Goal: Transaction & Acquisition: Purchase product/service

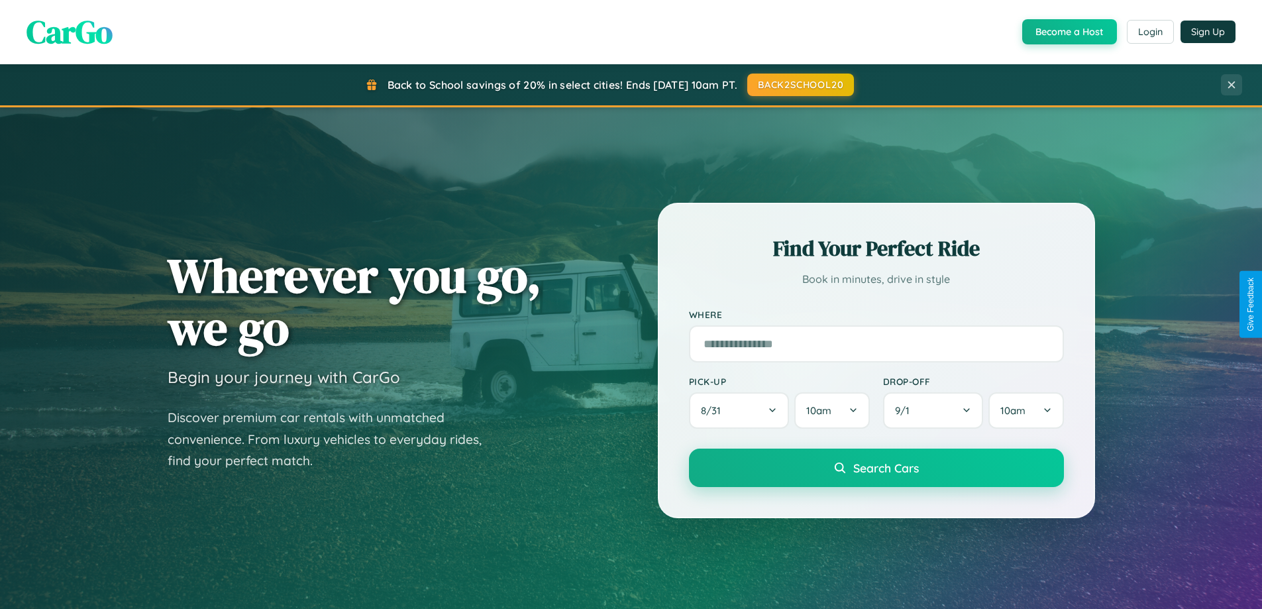
scroll to position [39, 0]
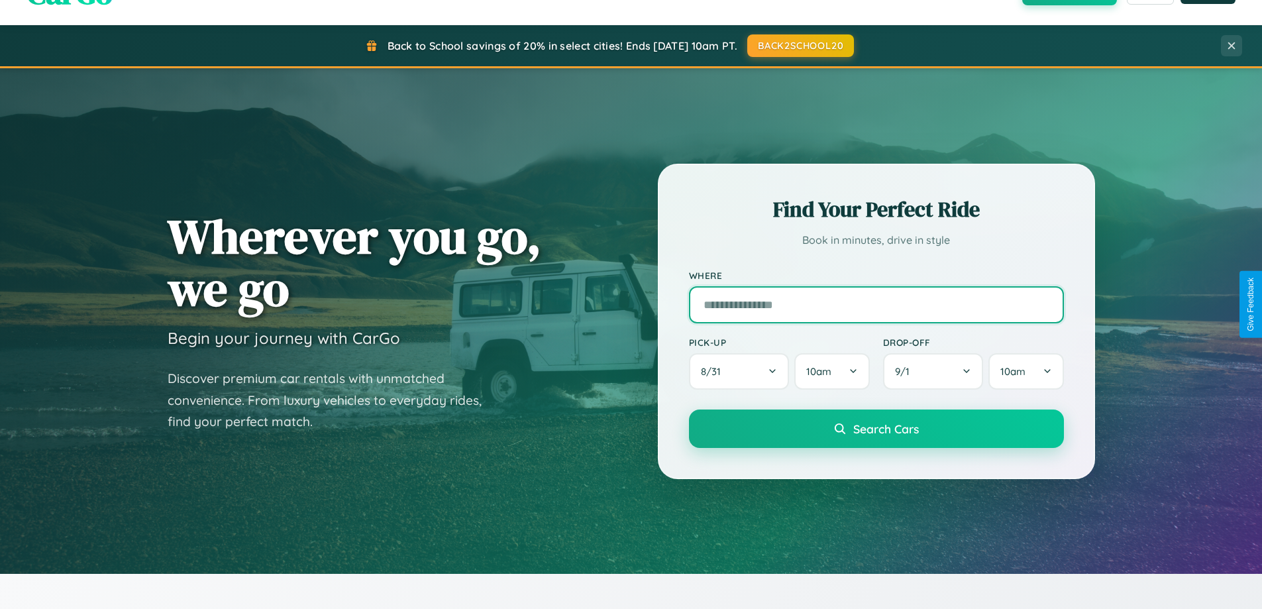
click at [876, 304] on input "text" at bounding box center [876, 304] width 375 height 37
type input "**********"
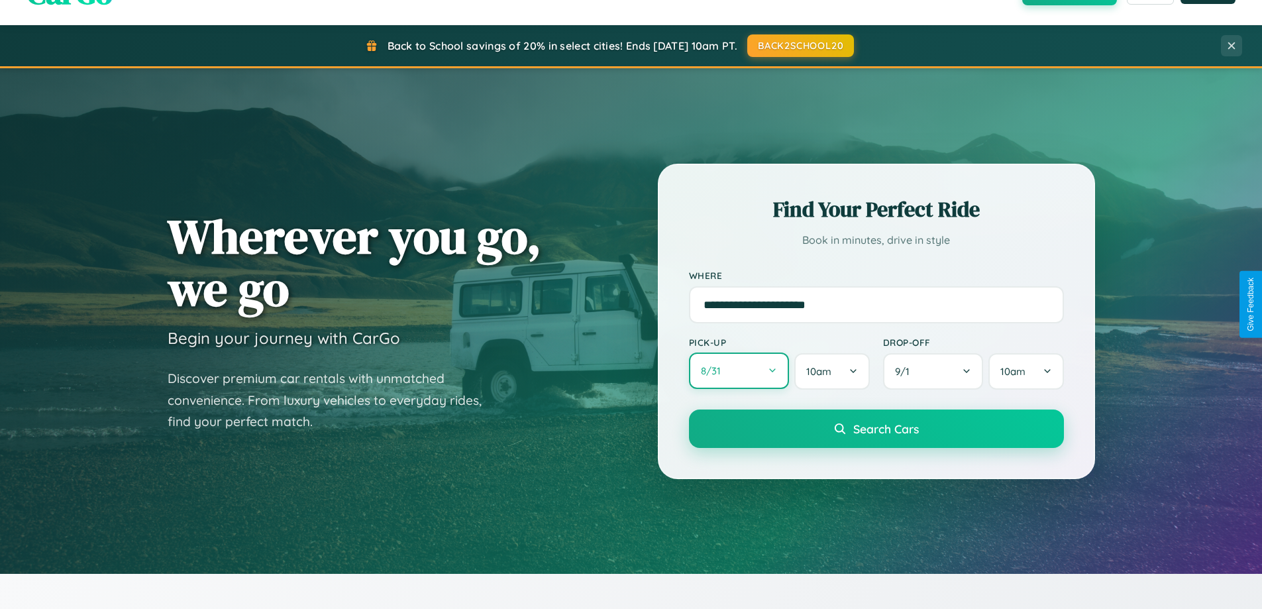
click at [739, 372] on button "8 / 31" at bounding box center [739, 371] width 101 height 36
select select "*"
select select "****"
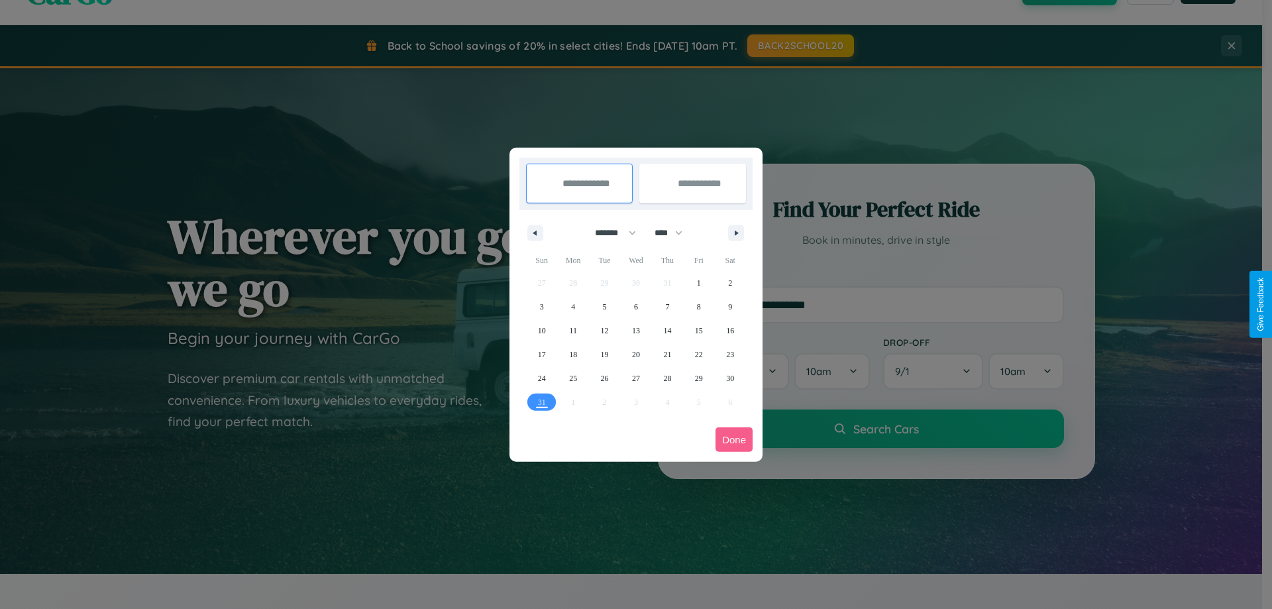
click at [610, 233] on select "******* ******** ***** ***** *** **** **** ****** ********* ******* ******** **…" at bounding box center [613, 233] width 56 height 22
select select "*"
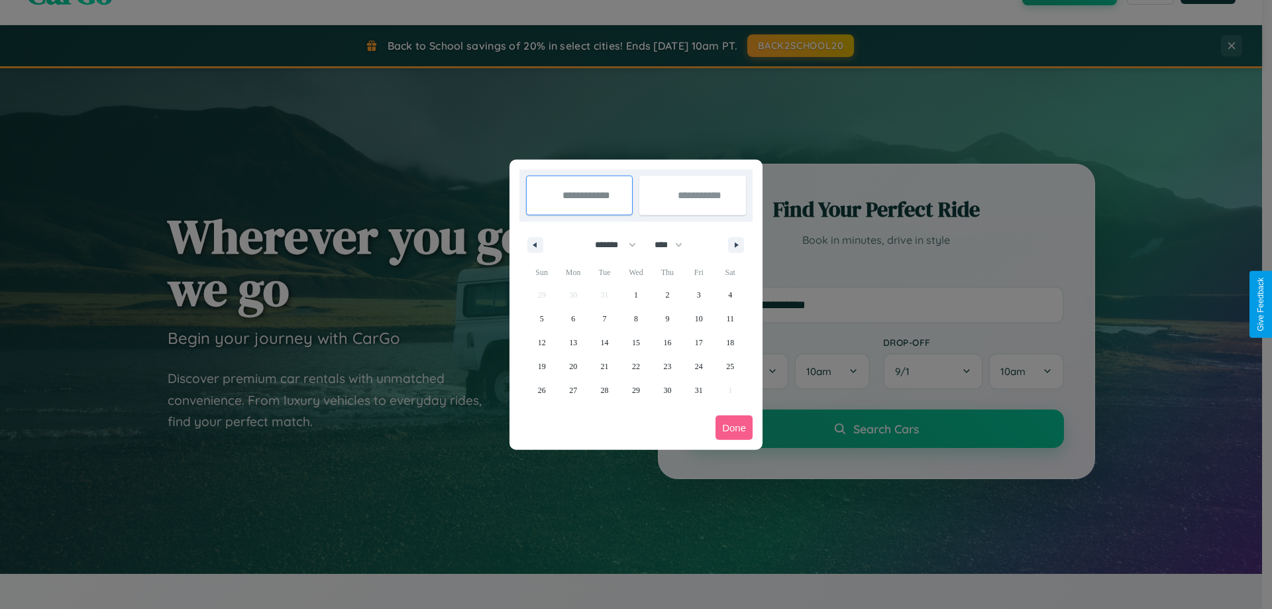
drag, startPoint x: 675, startPoint y: 245, endPoint x: 636, endPoint y: 266, distance: 43.9
click at [675, 245] on select "**** **** **** **** **** **** **** **** **** **** **** **** **** **** **** ****…" at bounding box center [668, 245] width 40 height 22
select select "****"
click at [667, 342] on span "15" at bounding box center [667, 343] width 8 height 24
type input "**********"
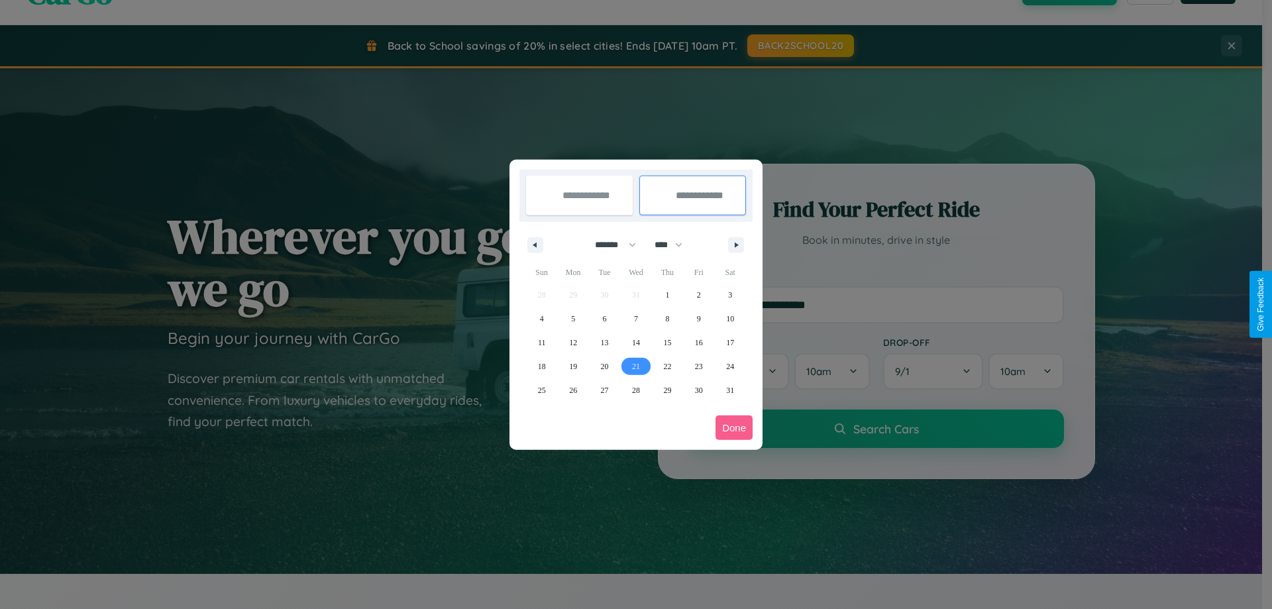
click at [636, 366] on span "21" at bounding box center [636, 367] width 8 height 24
type input "**********"
click at [734, 427] on button "Done" at bounding box center [734, 428] width 37 height 25
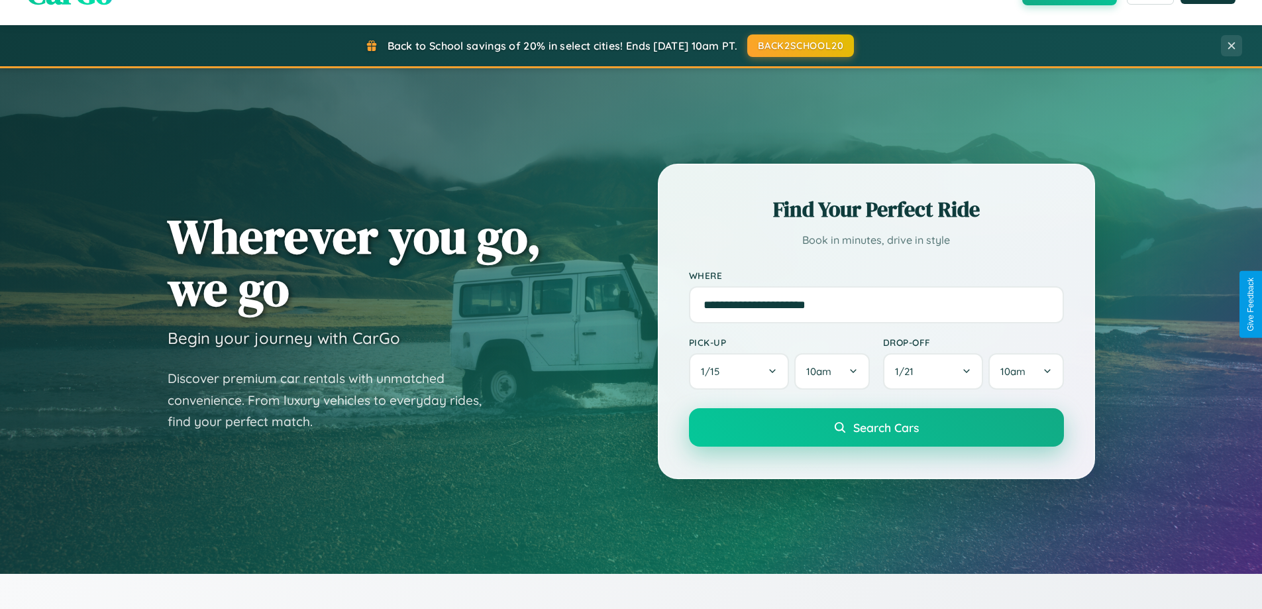
click at [876, 427] on span "Search Cars" at bounding box center [887, 427] width 66 height 15
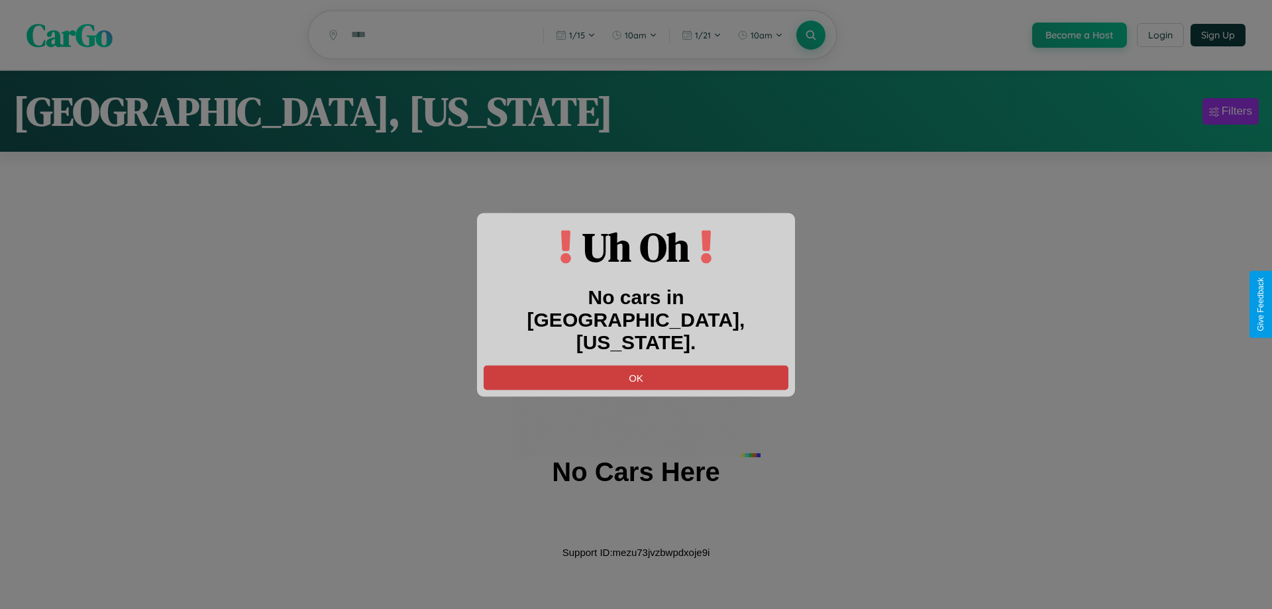
click at [636, 366] on button "OK" at bounding box center [636, 377] width 305 height 25
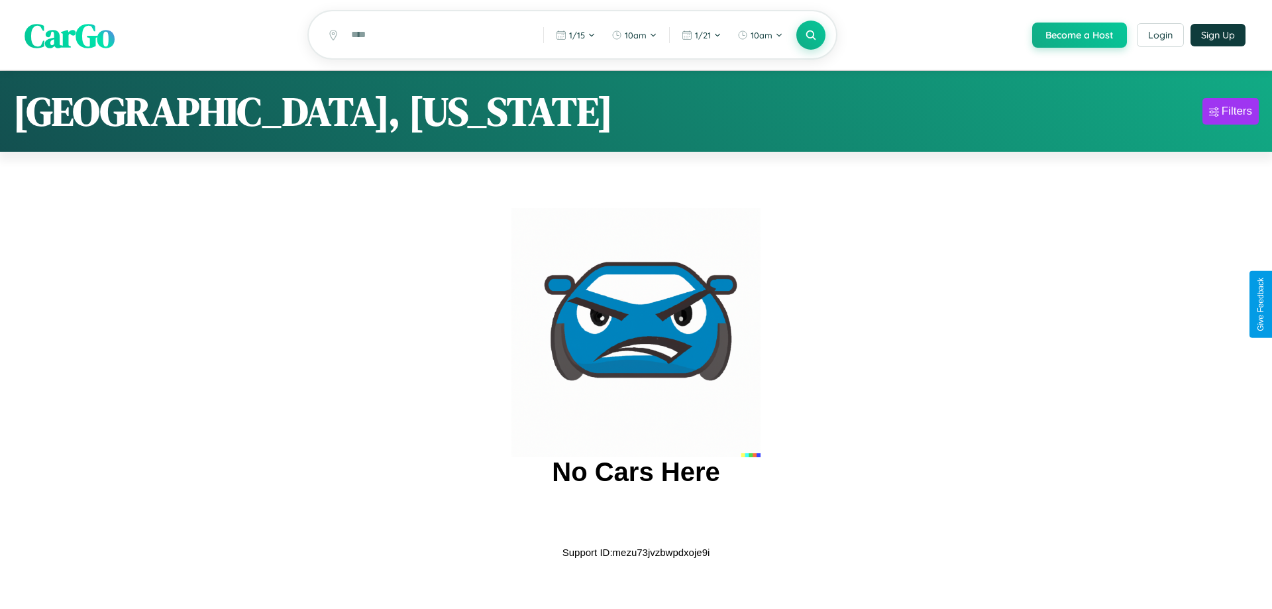
click at [70, 36] on span "CarGo" at bounding box center [70, 35] width 90 height 46
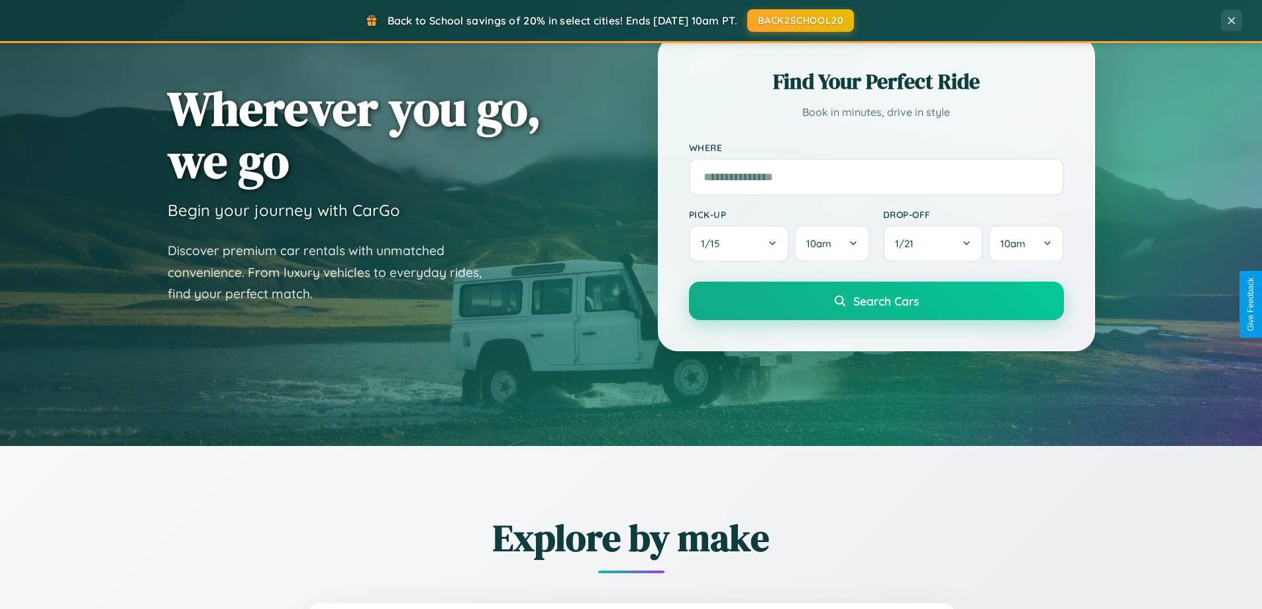
scroll to position [912, 0]
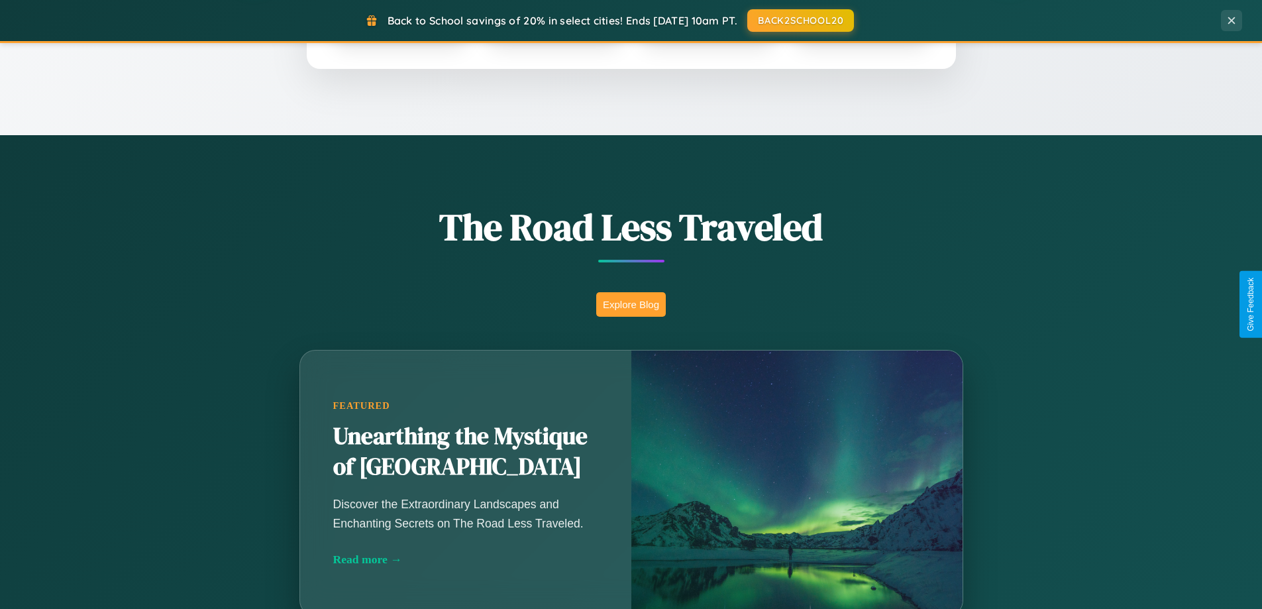
click at [631, 304] on button "Explore Blog" at bounding box center [631, 304] width 70 height 25
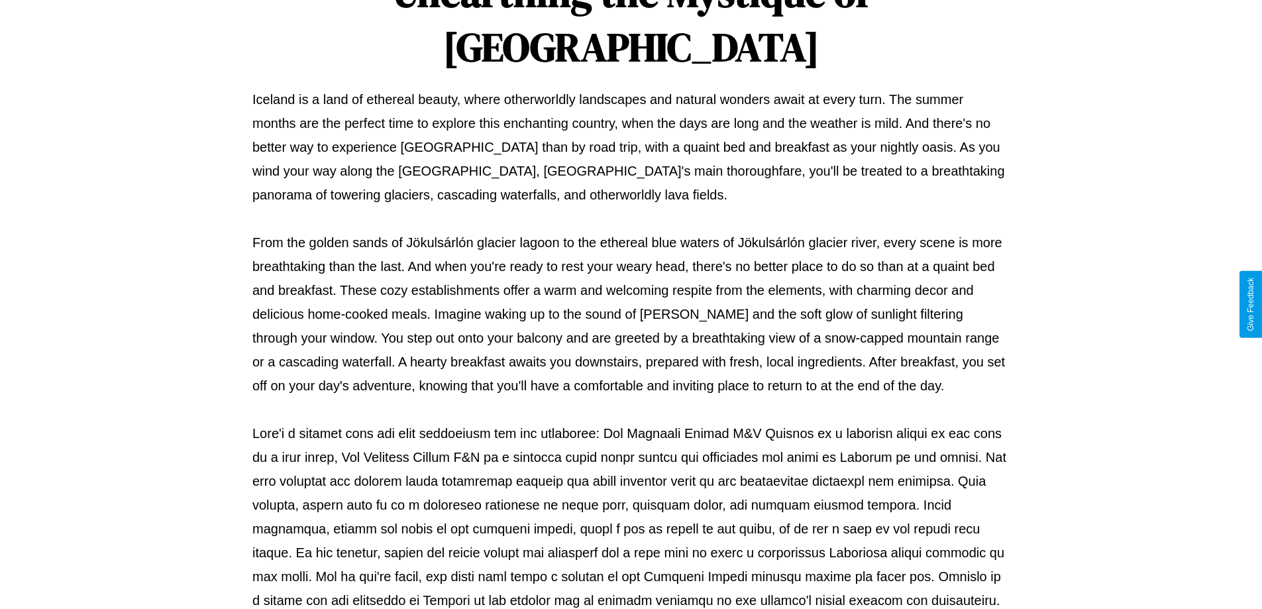
scroll to position [429, 0]
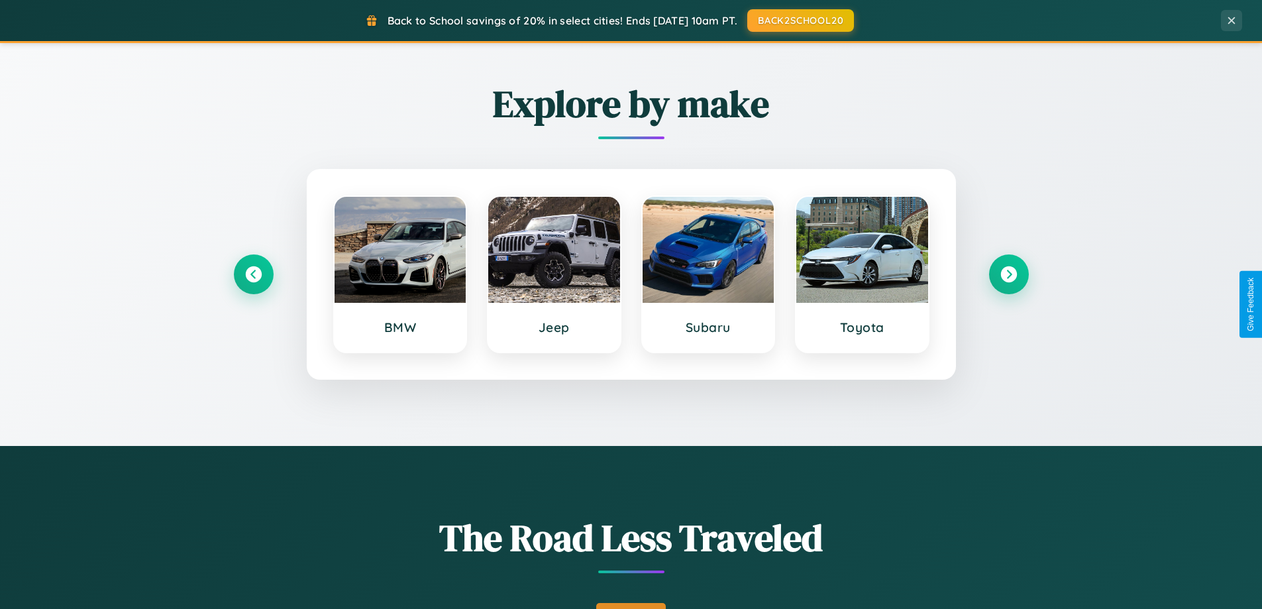
scroll to position [571, 0]
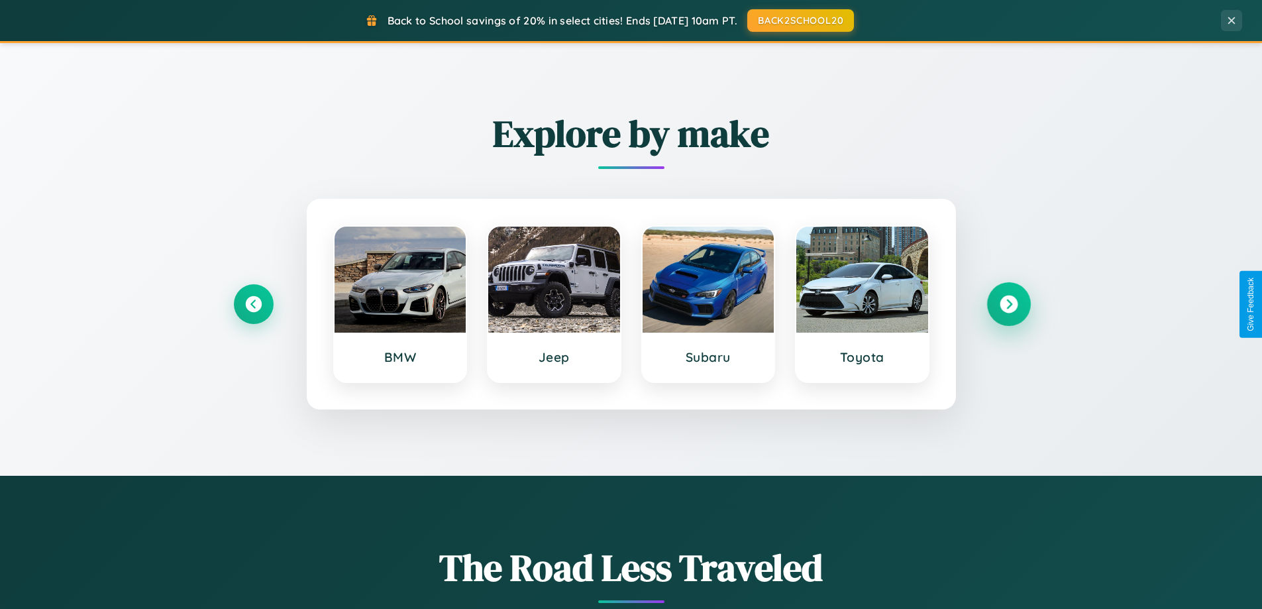
click at [1009, 304] on icon at bounding box center [1009, 305] width 18 height 18
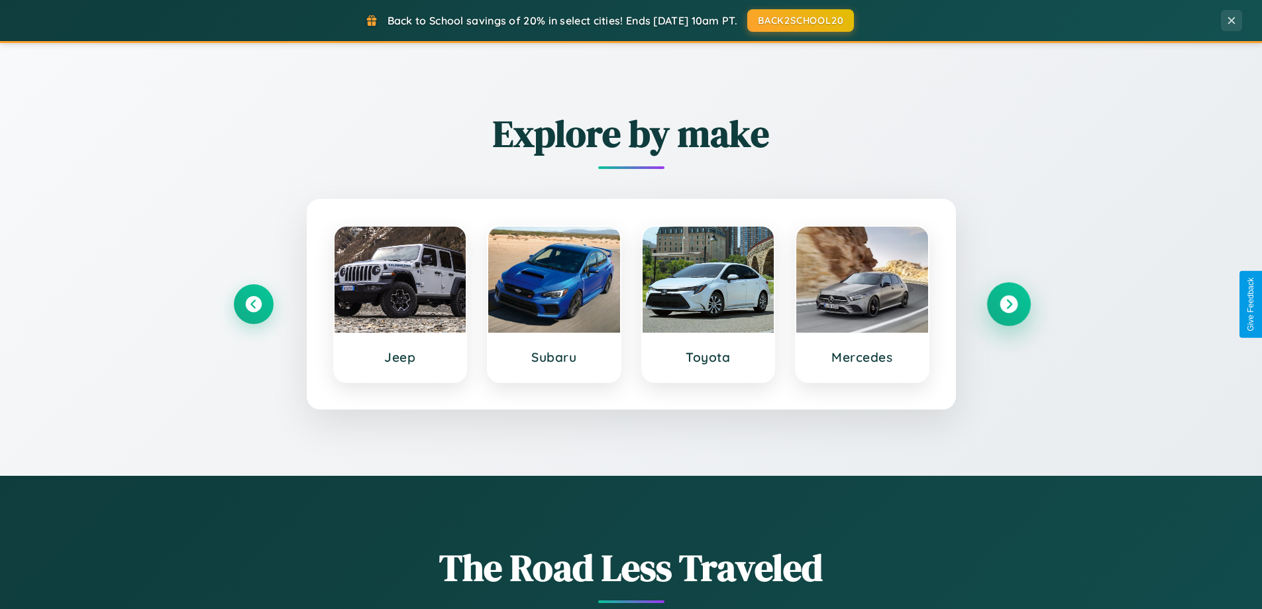
click at [1009, 304] on icon at bounding box center [1009, 305] width 18 height 18
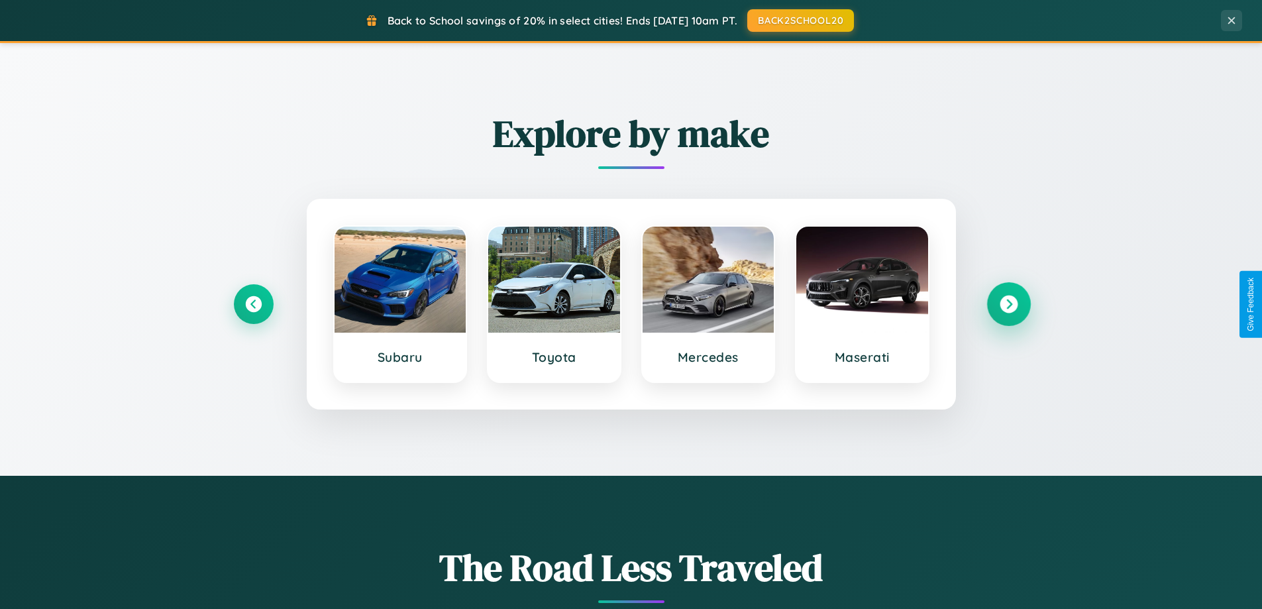
click at [1009, 304] on icon at bounding box center [1009, 305] width 18 height 18
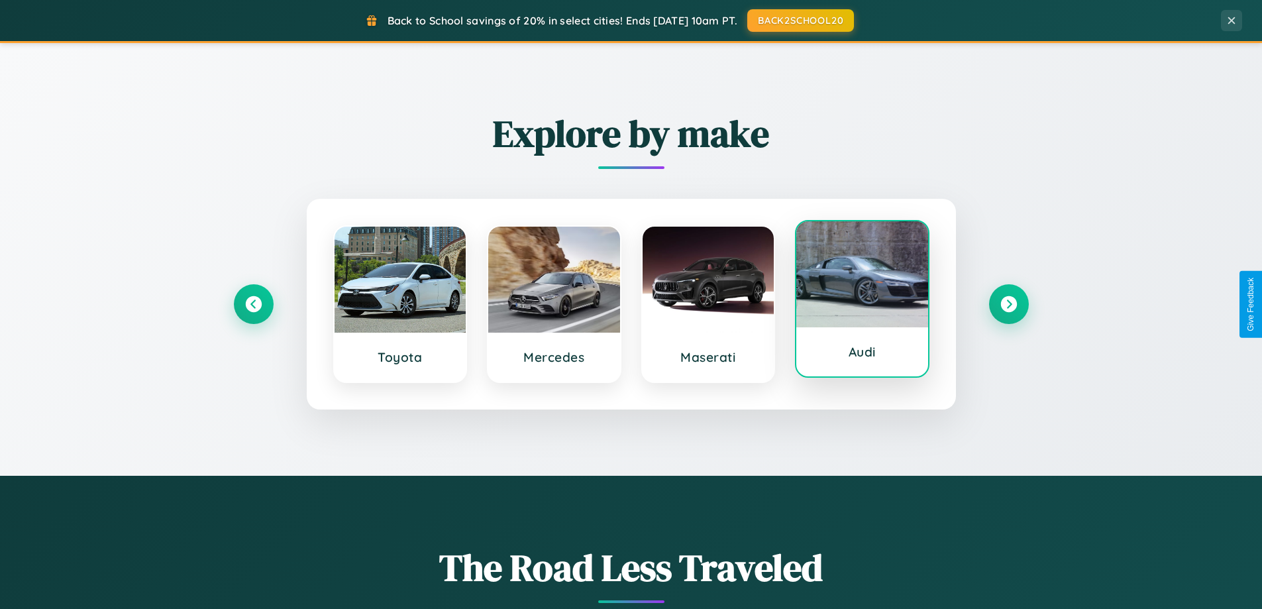
click at [862, 304] on div at bounding box center [863, 274] width 132 height 106
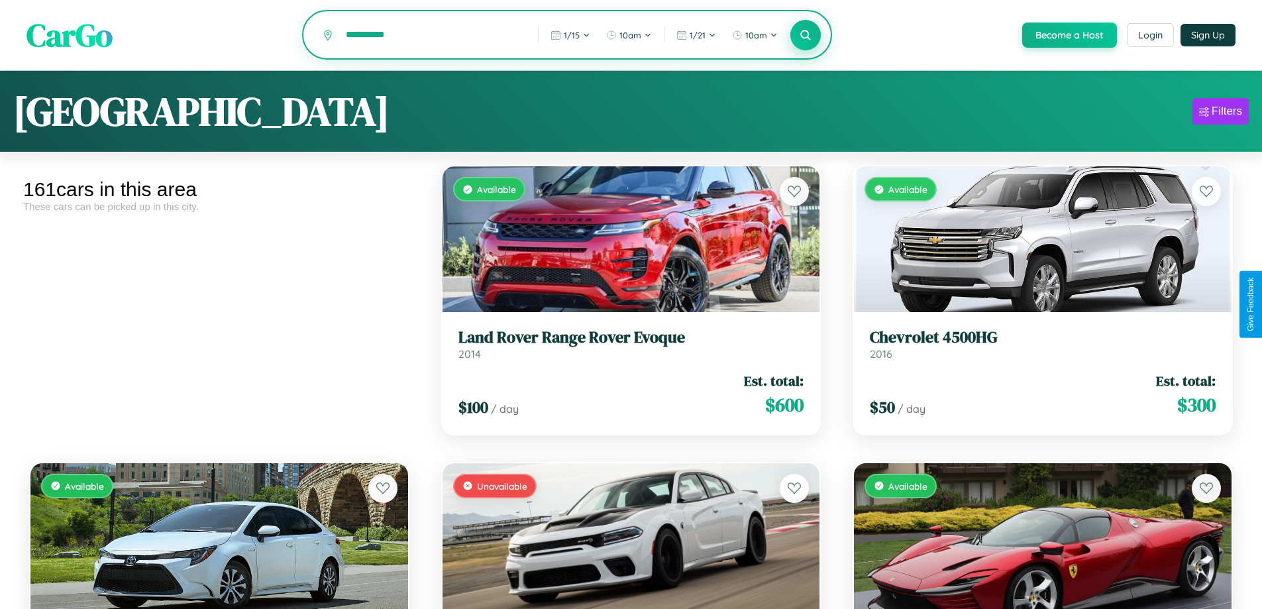
type input "**********"
click at [805, 36] on icon at bounding box center [806, 34] width 13 height 13
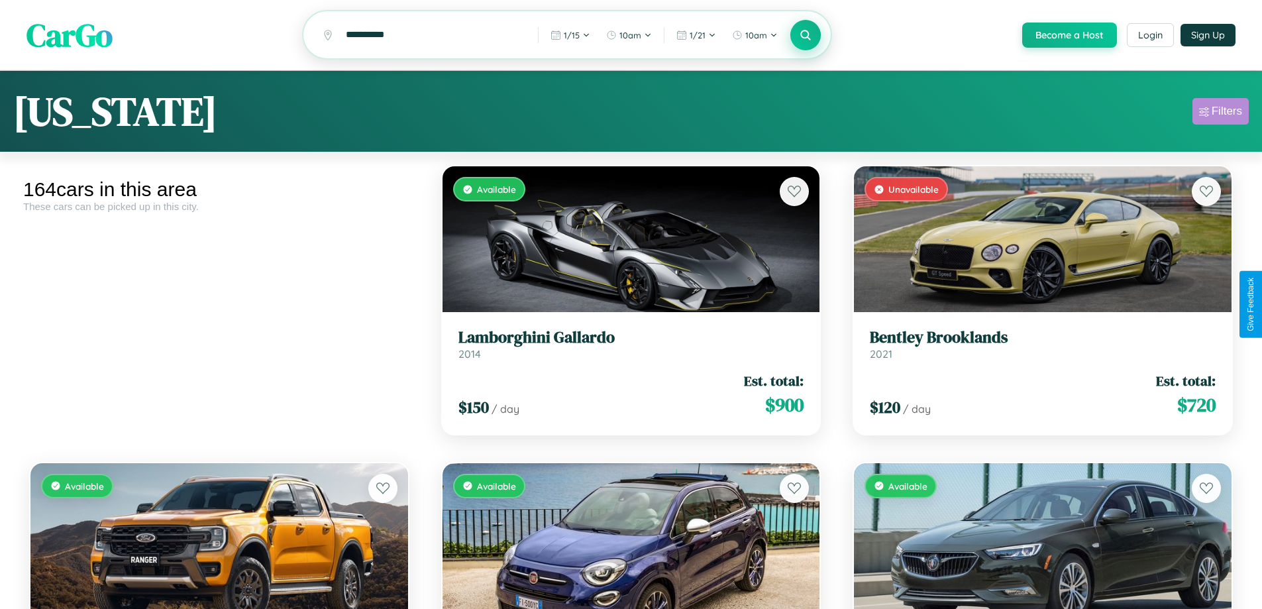
click at [1221, 113] on div "Filters" at bounding box center [1227, 111] width 30 height 13
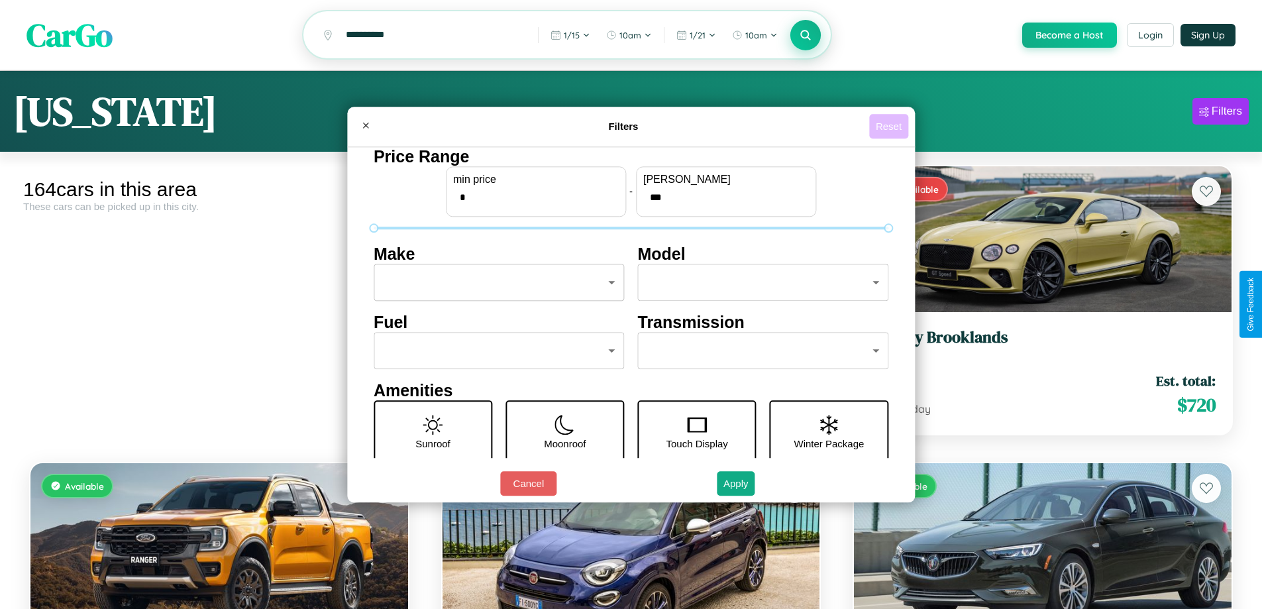
click at [891, 126] on button "Reset" at bounding box center [888, 126] width 39 height 25
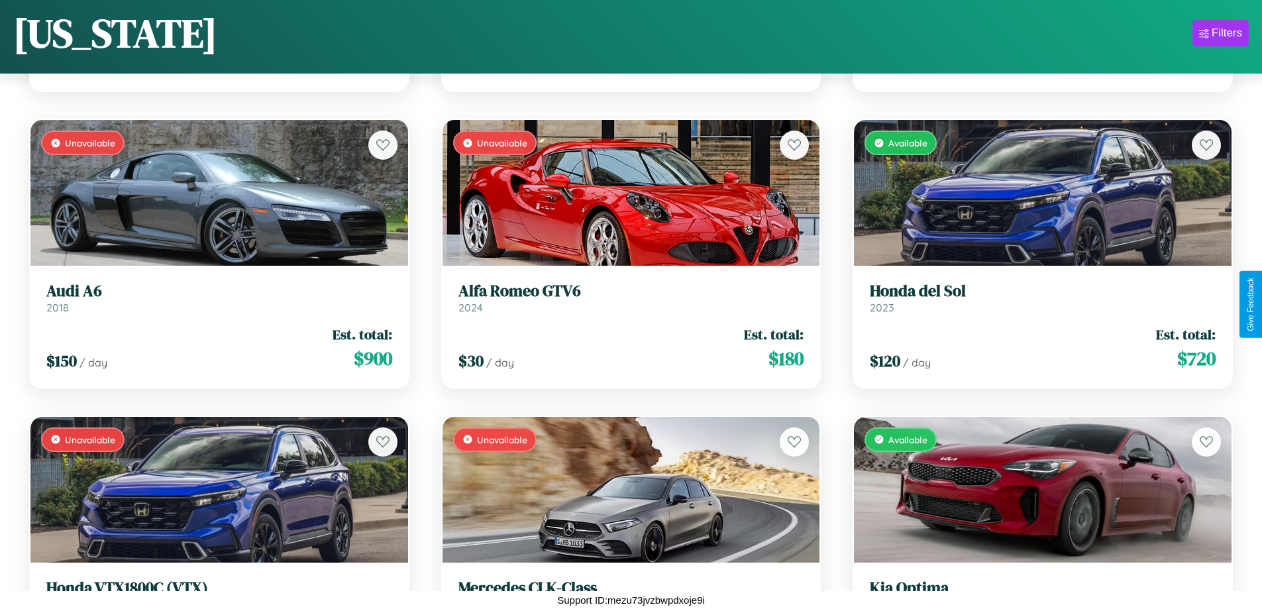
scroll to position [15024, 0]
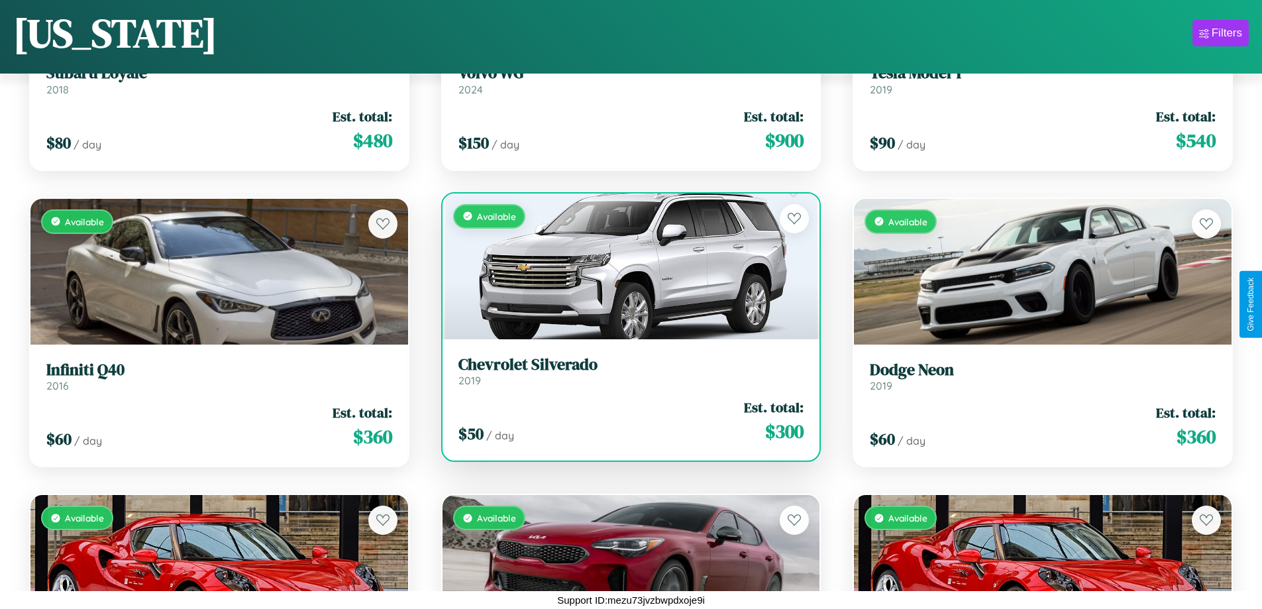
click at [626, 371] on h3 "Chevrolet Silverado" at bounding box center [632, 364] width 346 height 19
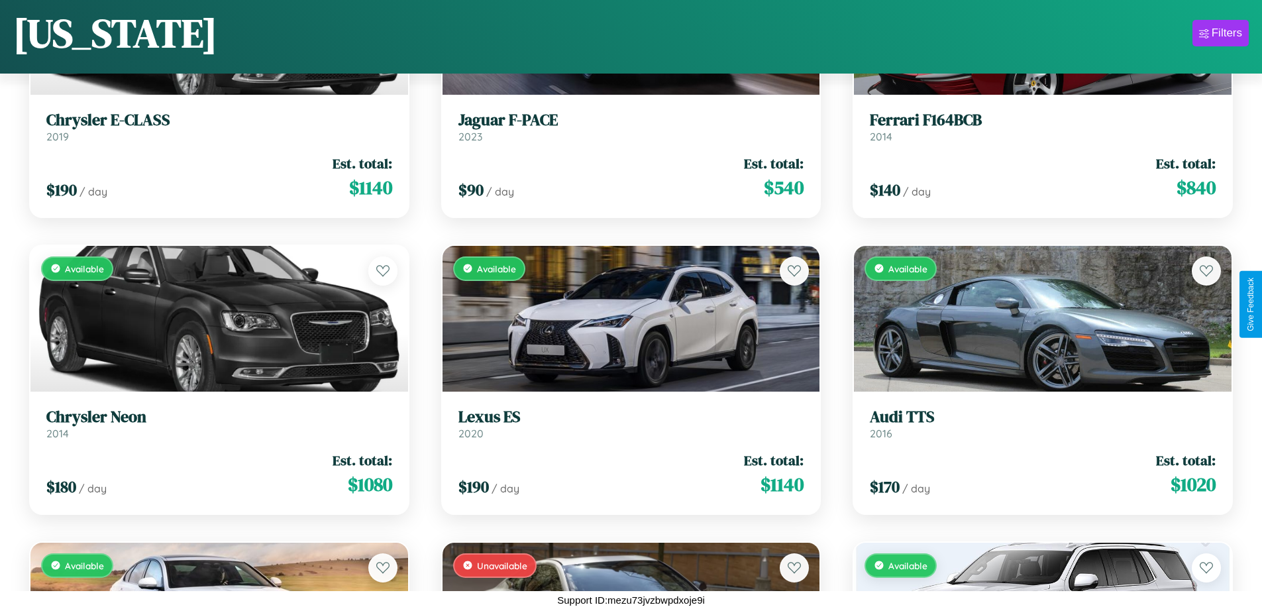
scroll to position [7308, 0]
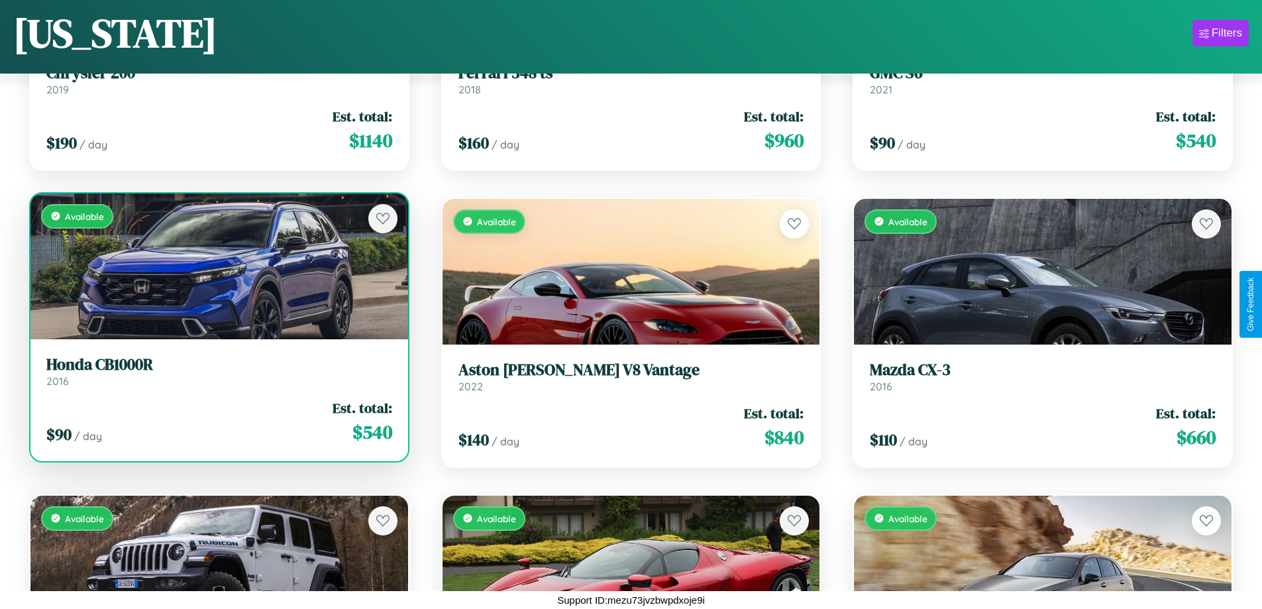
click at [217, 371] on h3 "Honda CB1000R" at bounding box center [219, 364] width 346 height 19
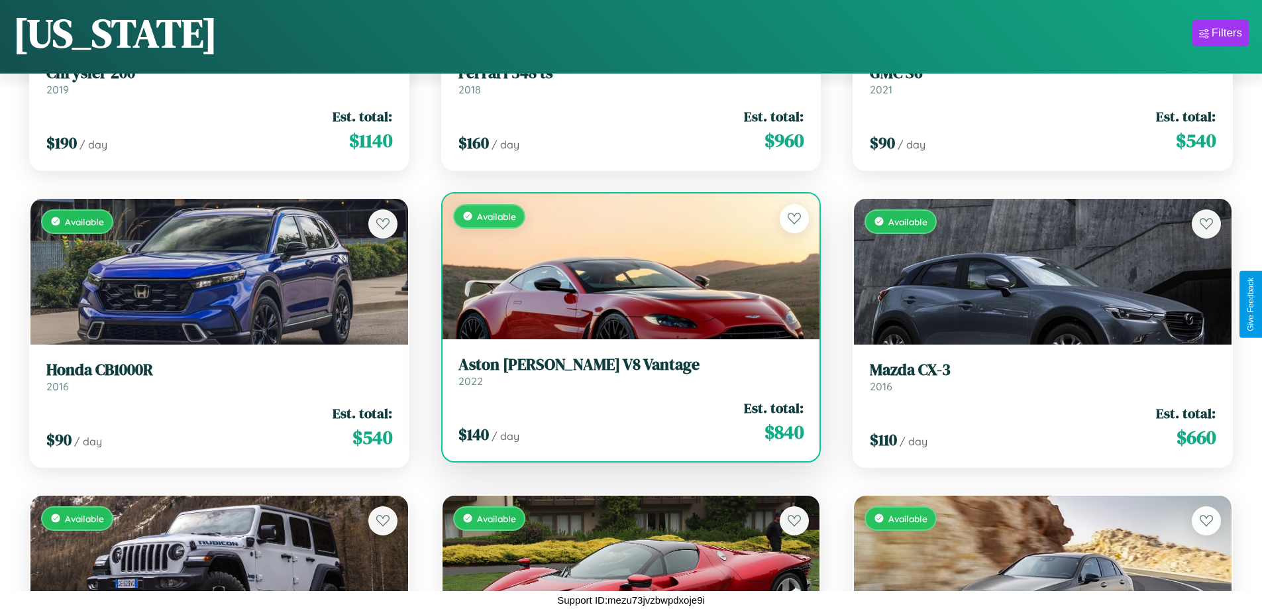
scroll to position [9386, 0]
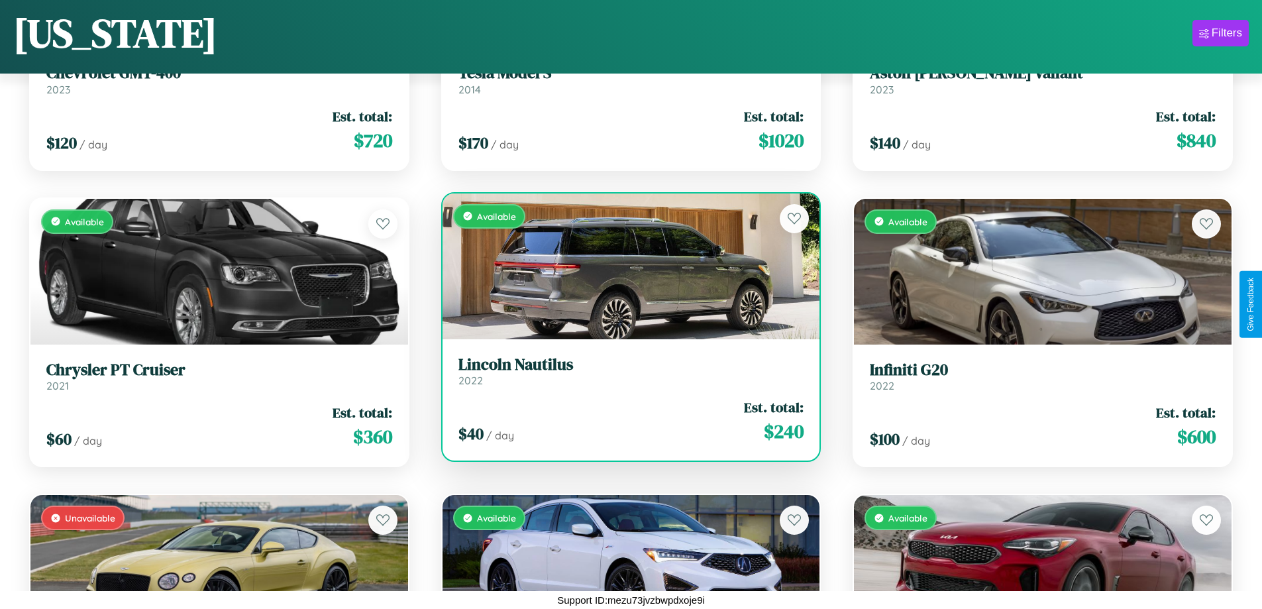
click at [626, 370] on h3 "Lincoln Nautilus" at bounding box center [632, 364] width 346 height 19
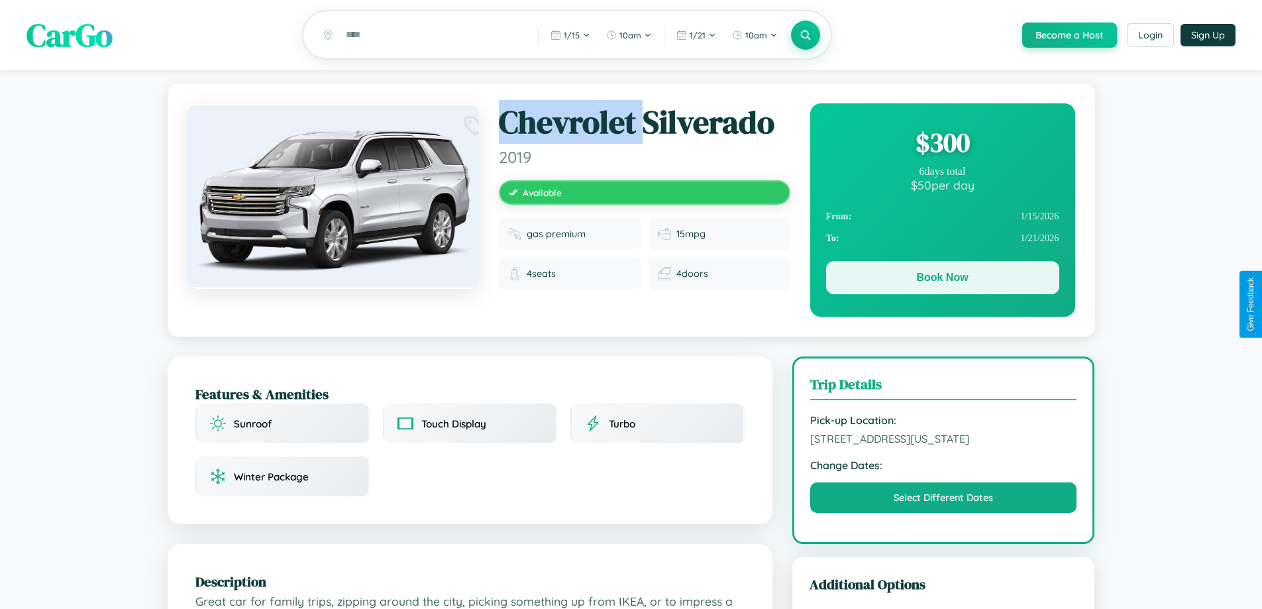
click at [942, 280] on button "Book Now" at bounding box center [942, 277] width 233 height 33
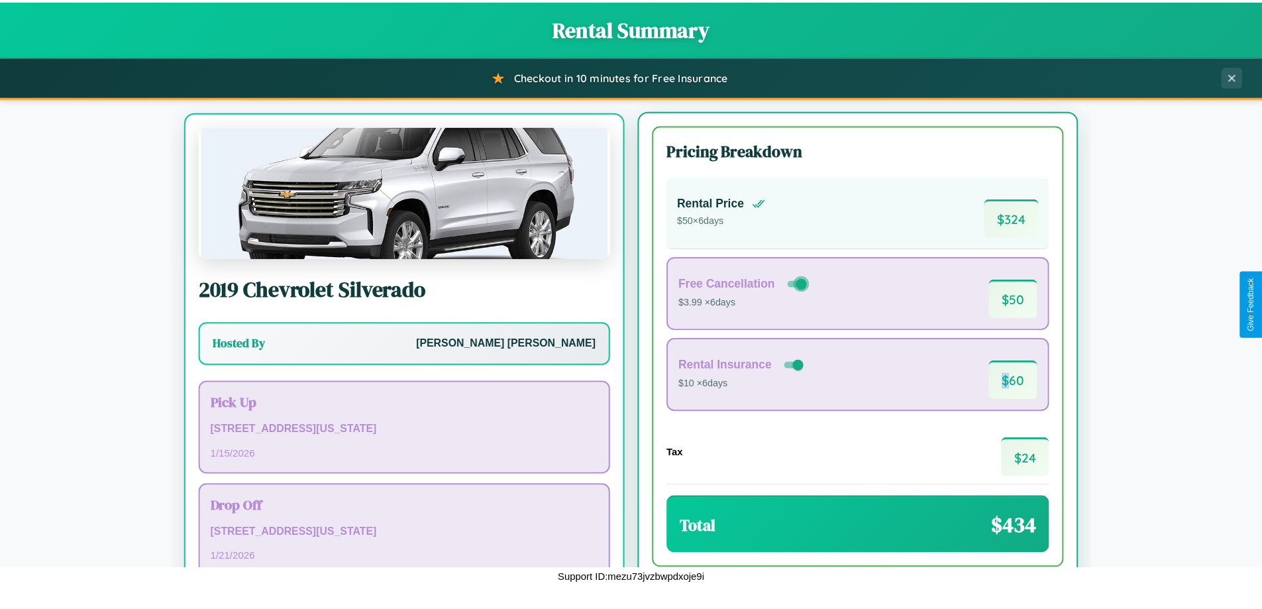
scroll to position [62, 0]
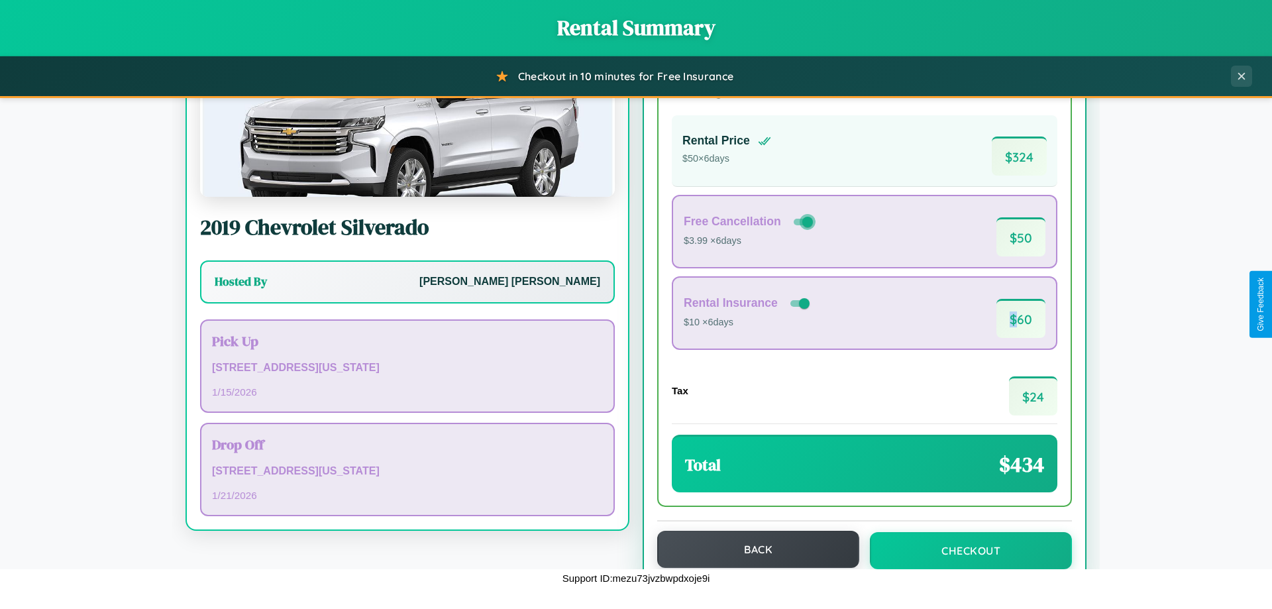
click at [752, 549] on button "Back" at bounding box center [758, 549] width 202 height 37
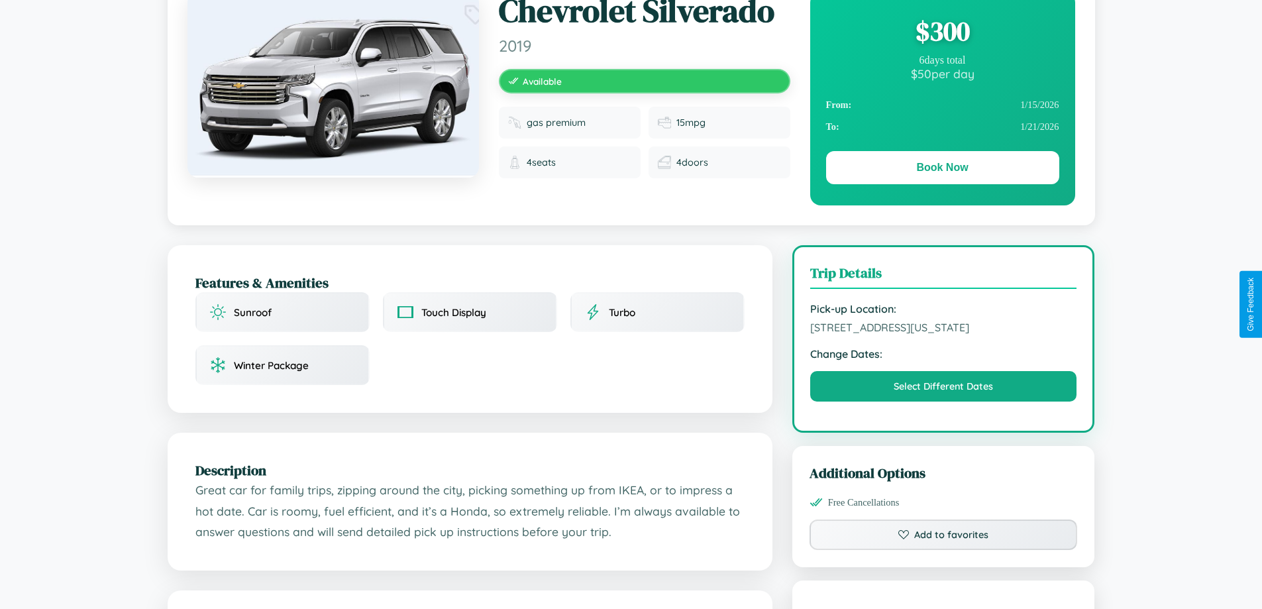
scroll to position [777, 0]
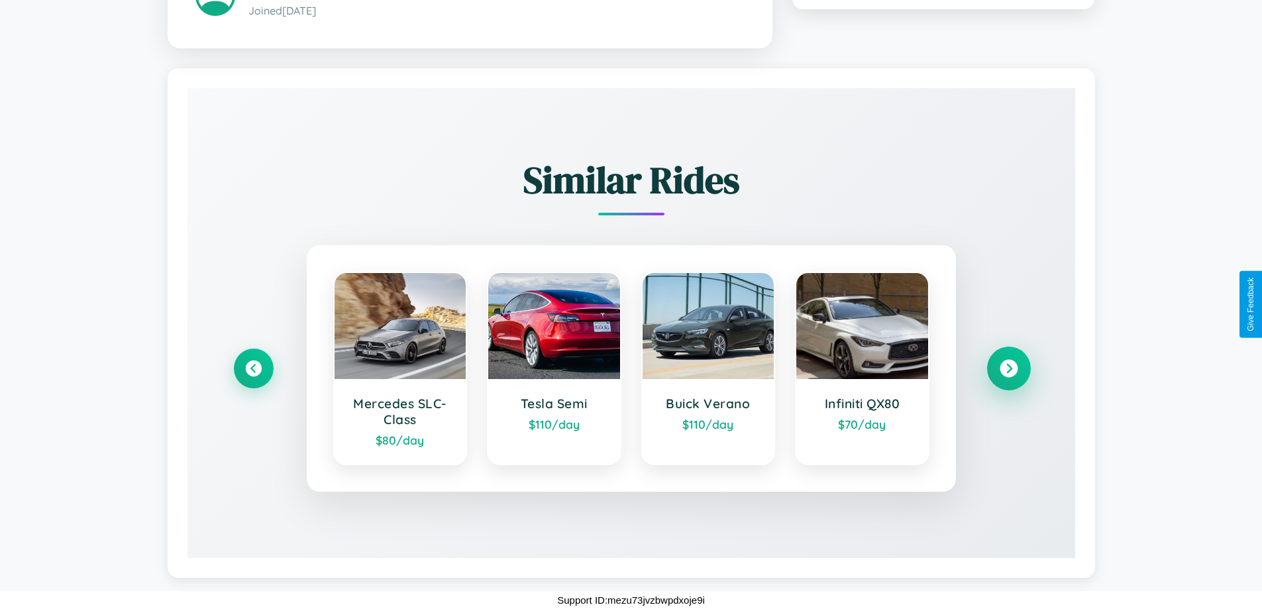
click at [1009, 368] on icon at bounding box center [1009, 368] width 18 height 18
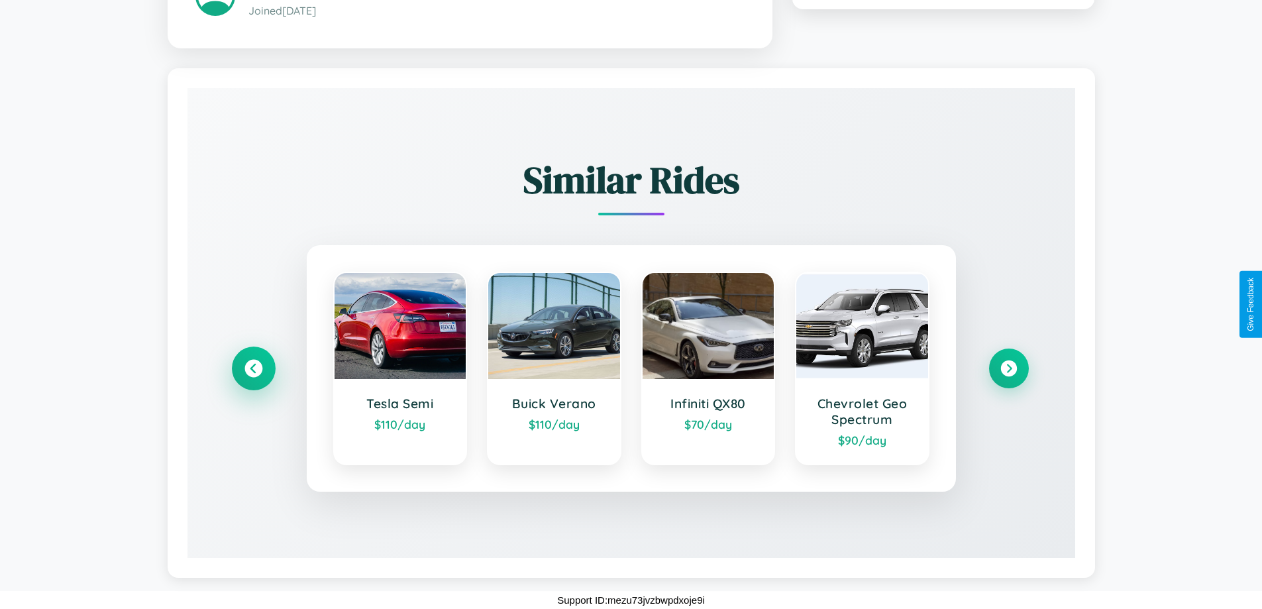
click at [253, 368] on icon at bounding box center [254, 368] width 18 height 18
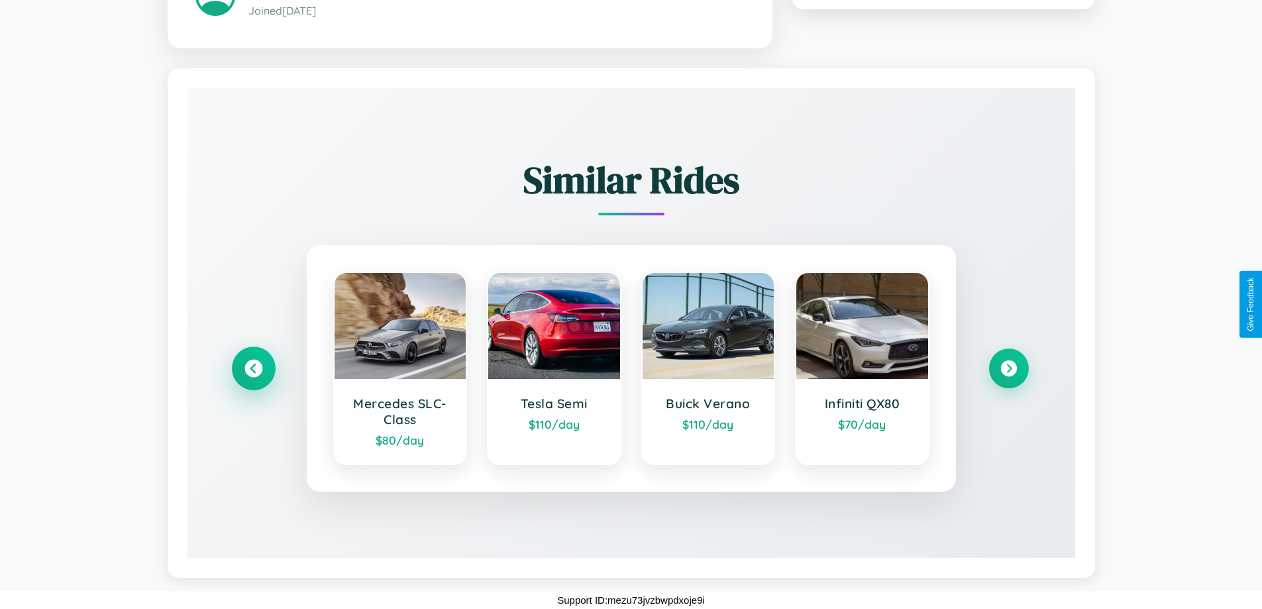
click at [253, 368] on icon at bounding box center [254, 368] width 18 height 18
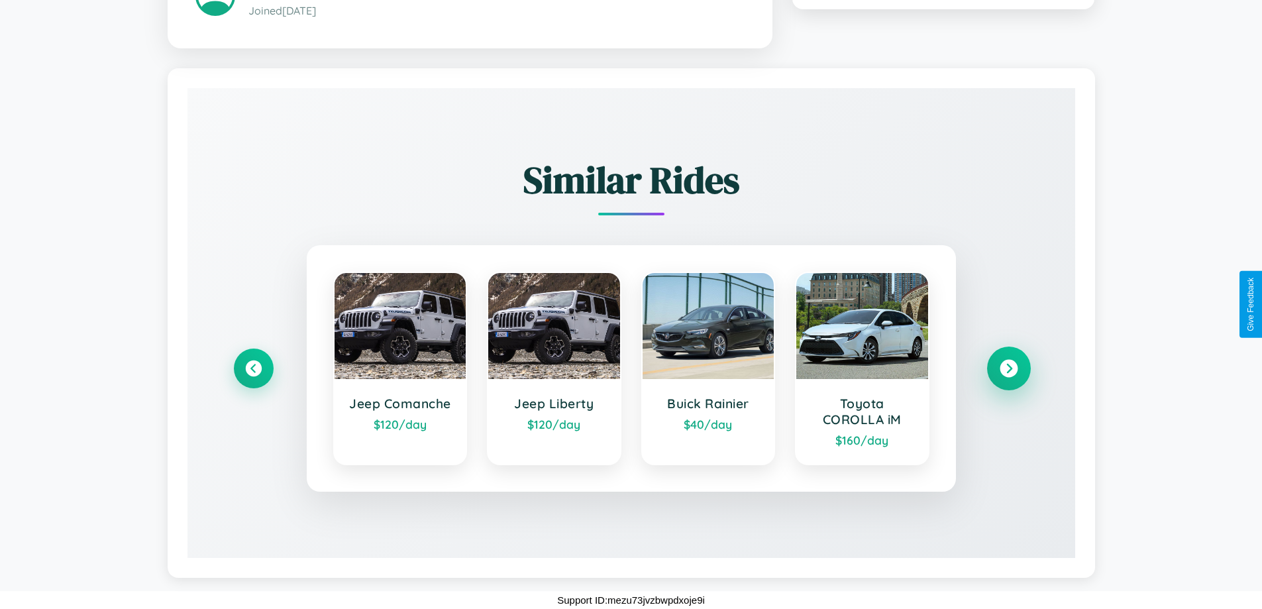
click at [1009, 368] on icon at bounding box center [1009, 368] width 18 height 18
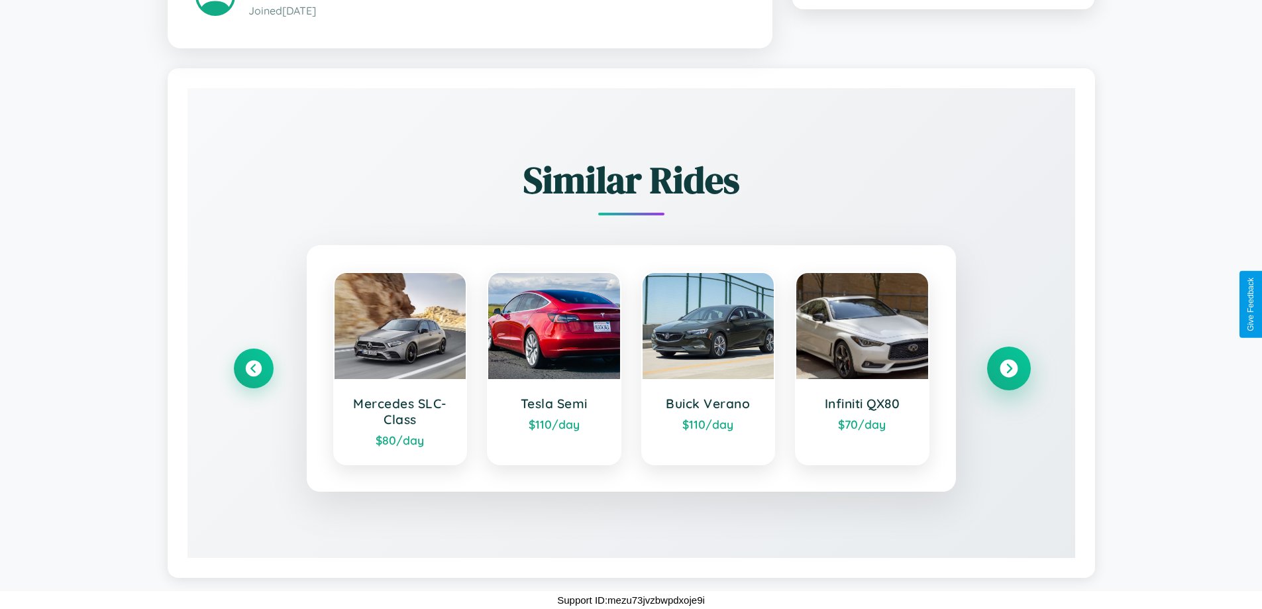
click at [1009, 368] on icon at bounding box center [1009, 368] width 18 height 18
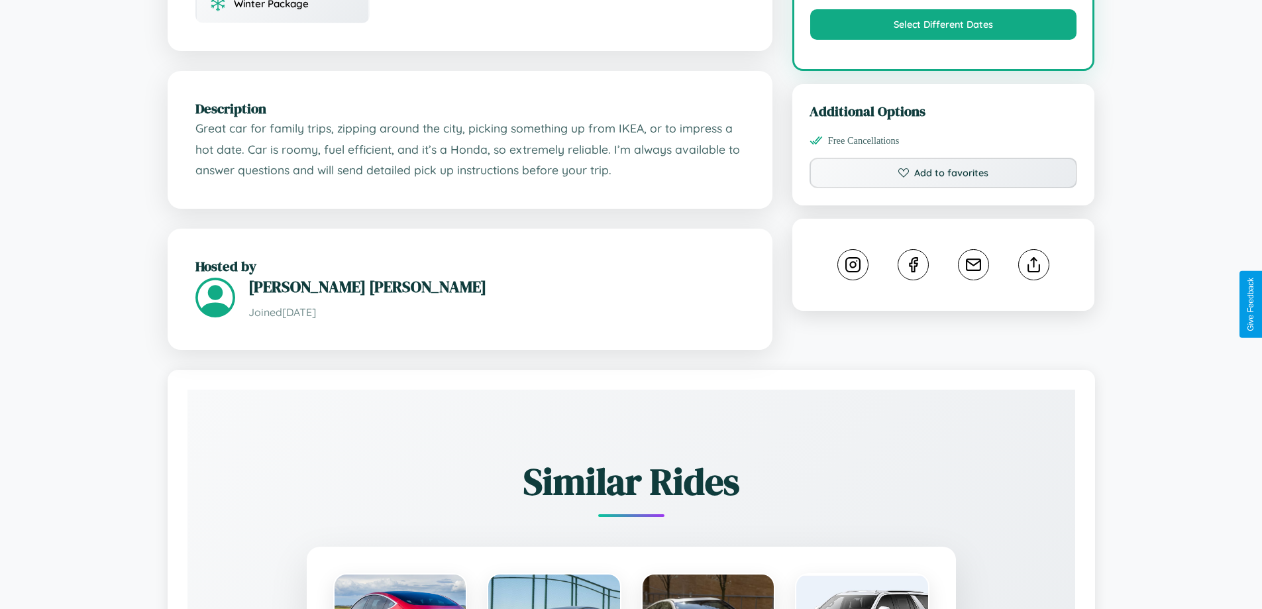
scroll to position [449, 0]
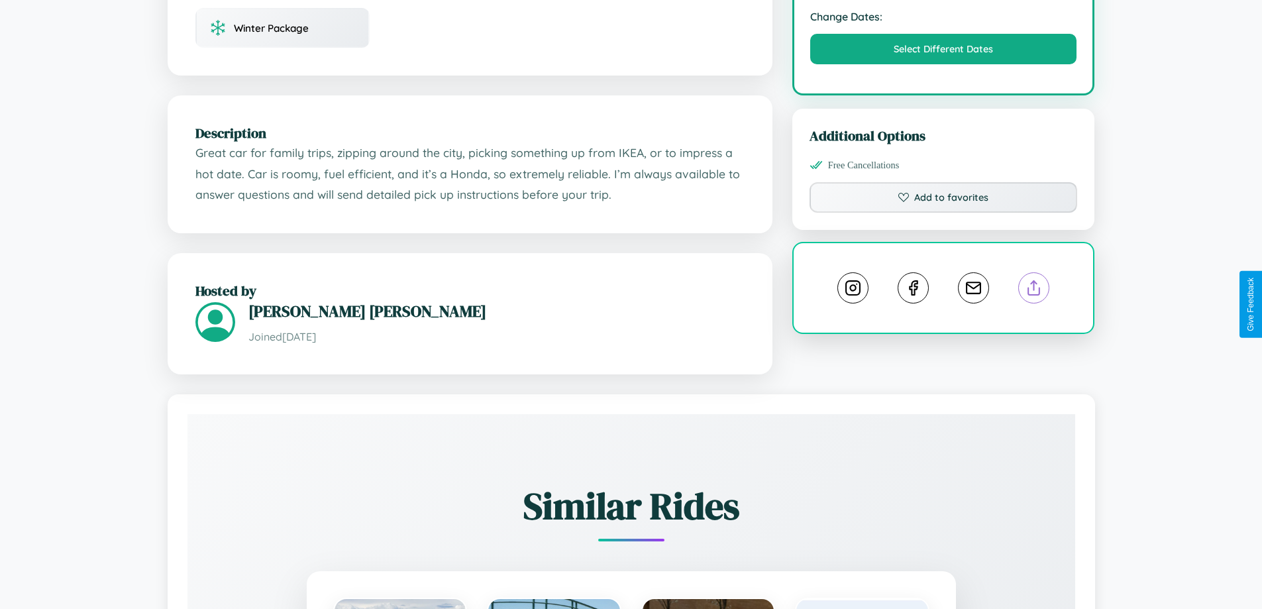
click at [1034, 290] on line at bounding box center [1034, 285] width 0 height 9
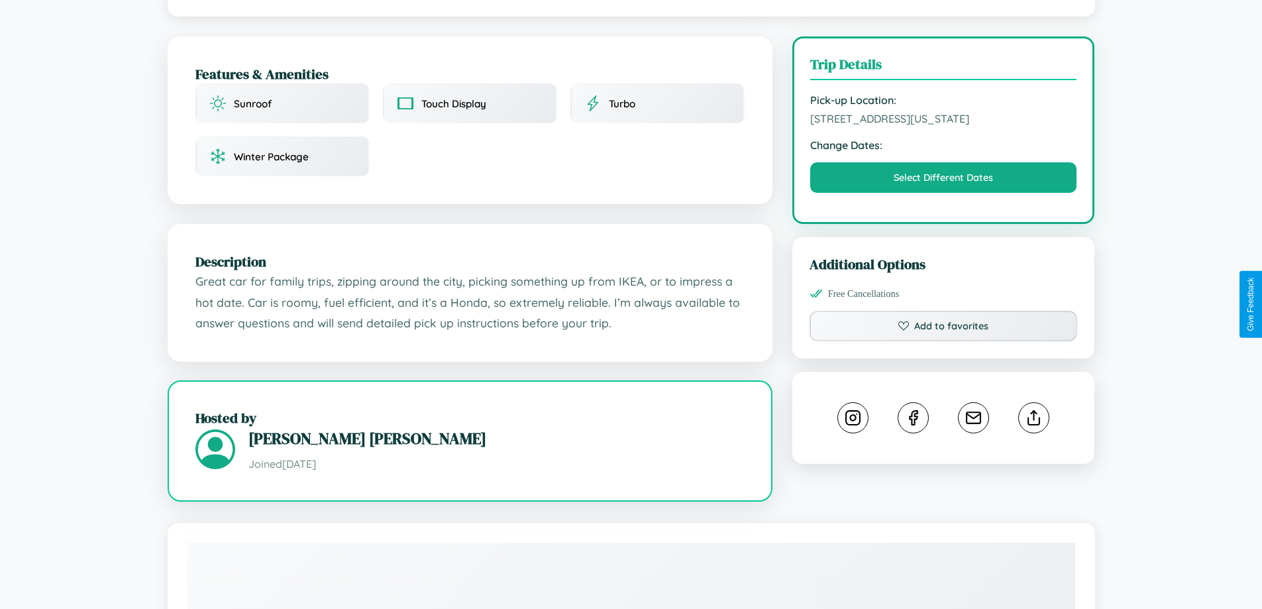
scroll to position [357, 0]
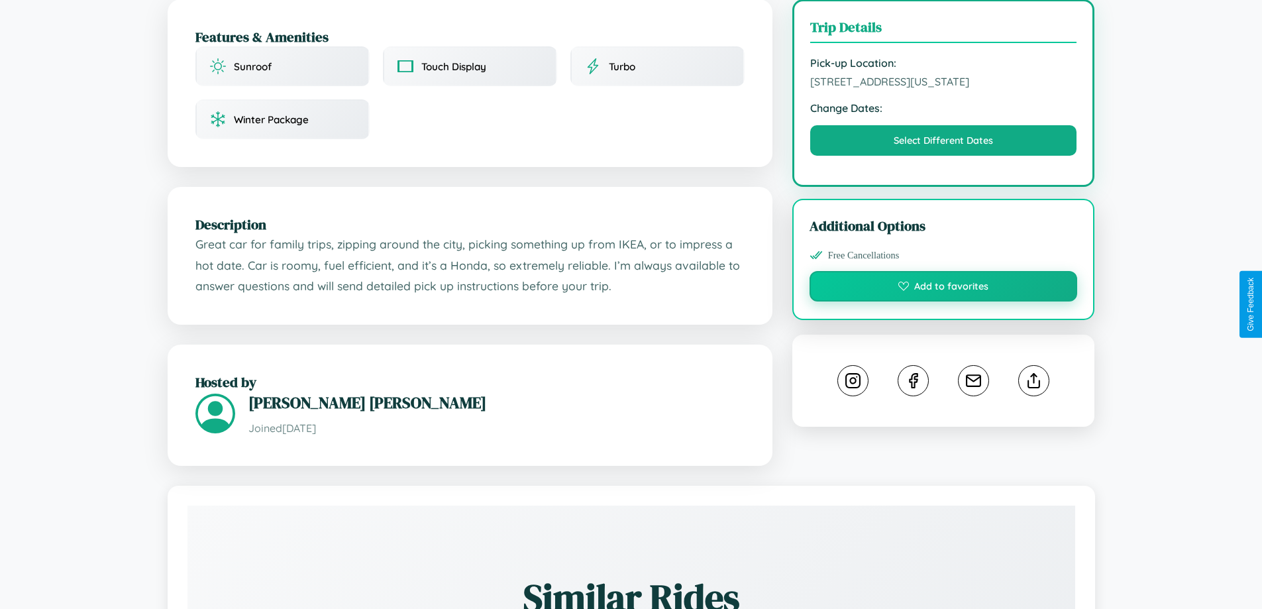
click at [944, 302] on button "Add to favorites" at bounding box center [944, 286] width 268 height 30
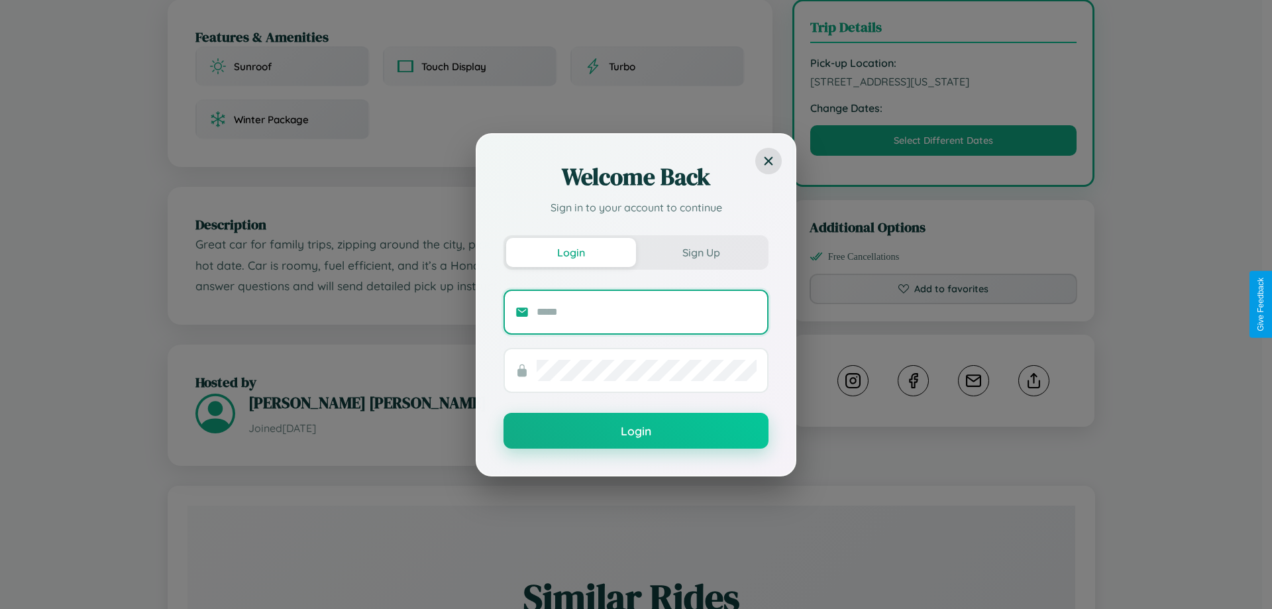
click at [647, 311] on input "text" at bounding box center [647, 312] width 220 height 21
type input "**********"
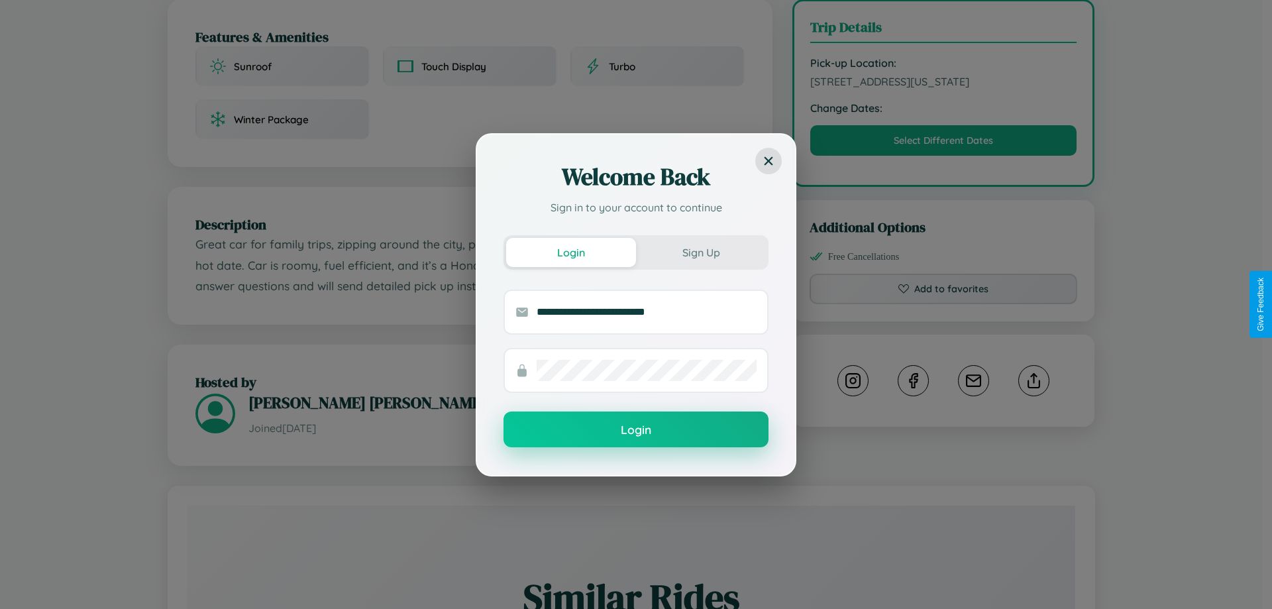
click at [636, 430] on button "Login" at bounding box center [636, 430] width 265 height 36
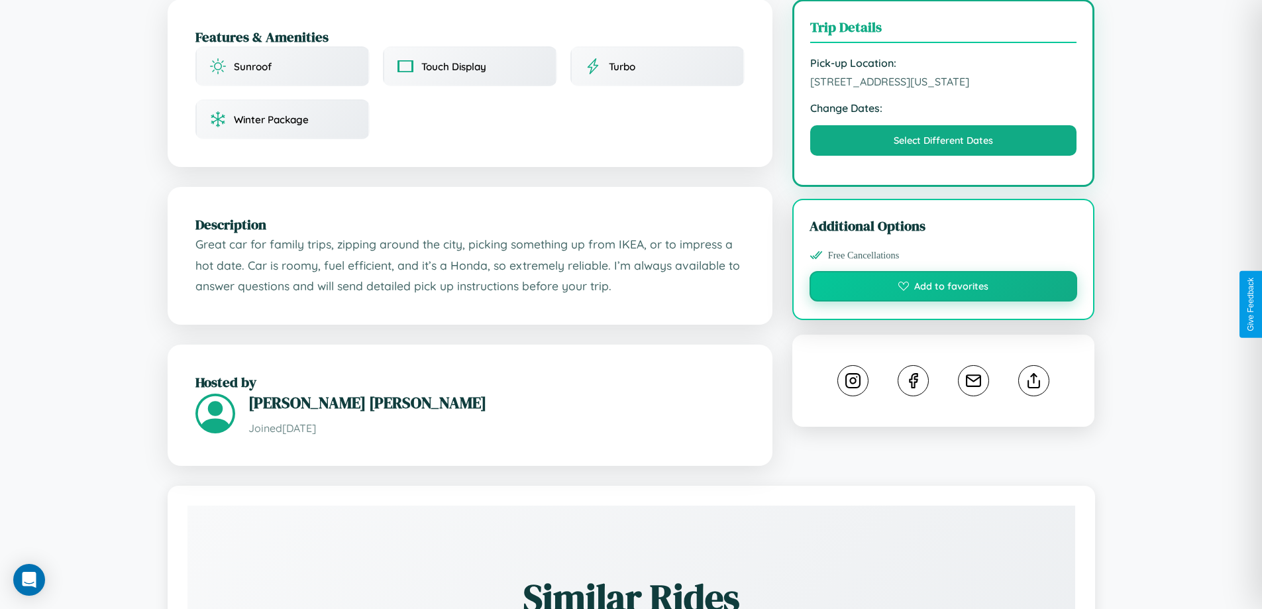
click at [944, 302] on button "Add to favorites" at bounding box center [944, 286] width 268 height 30
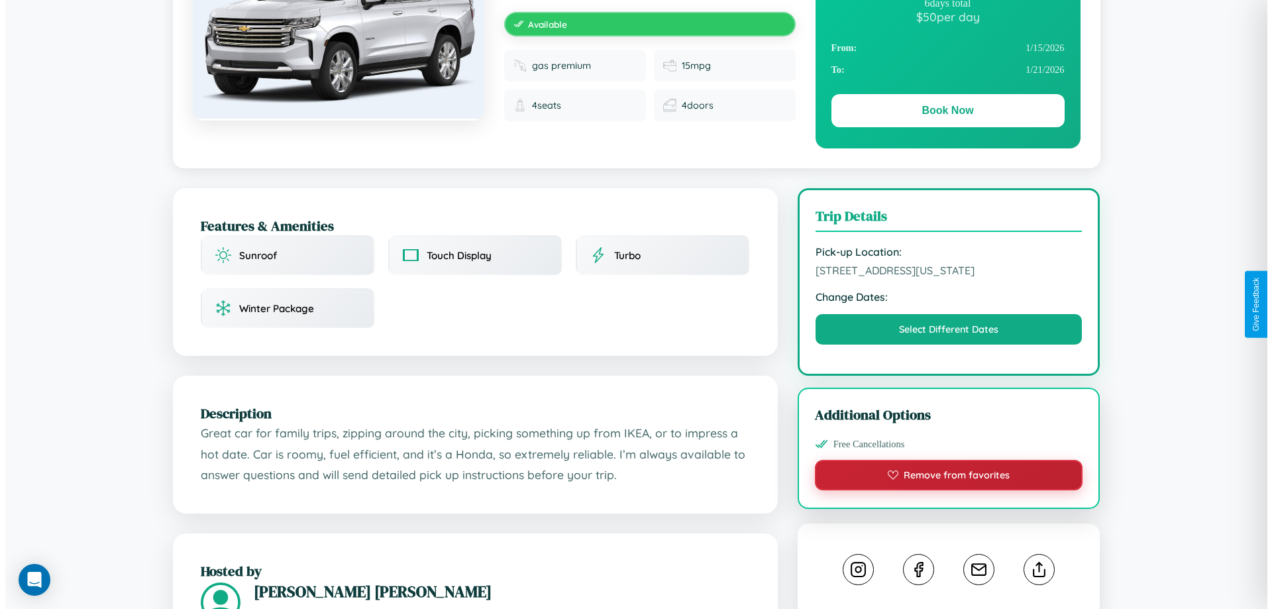
scroll to position [0, 0]
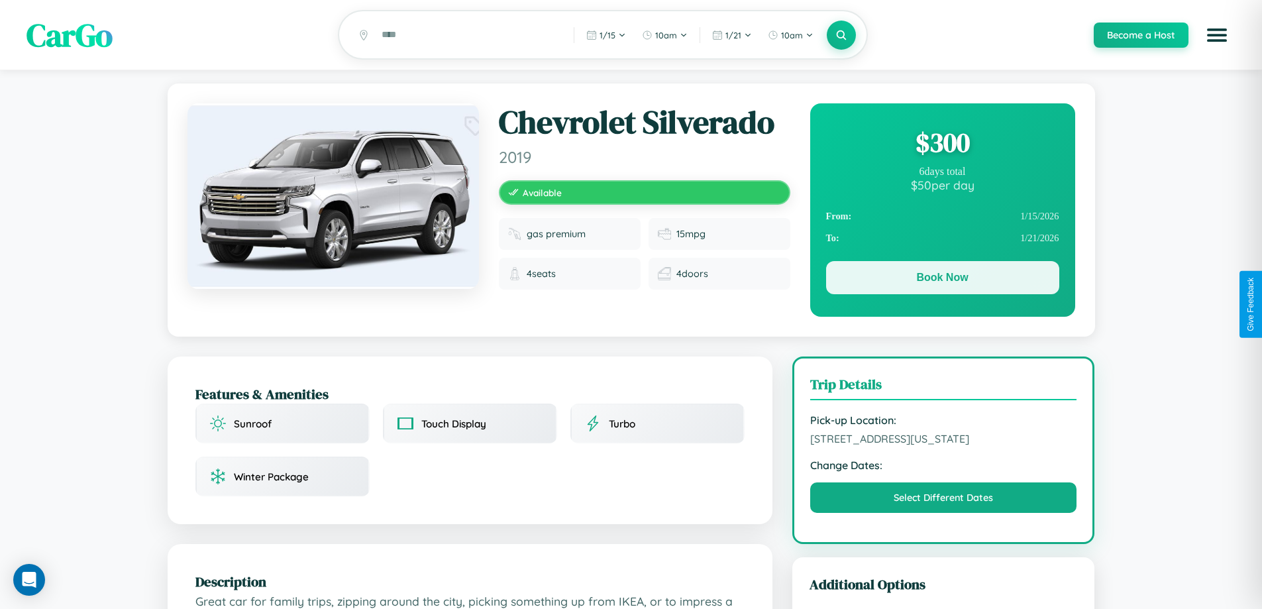
click at [942, 280] on button "Book Now" at bounding box center [942, 277] width 233 height 33
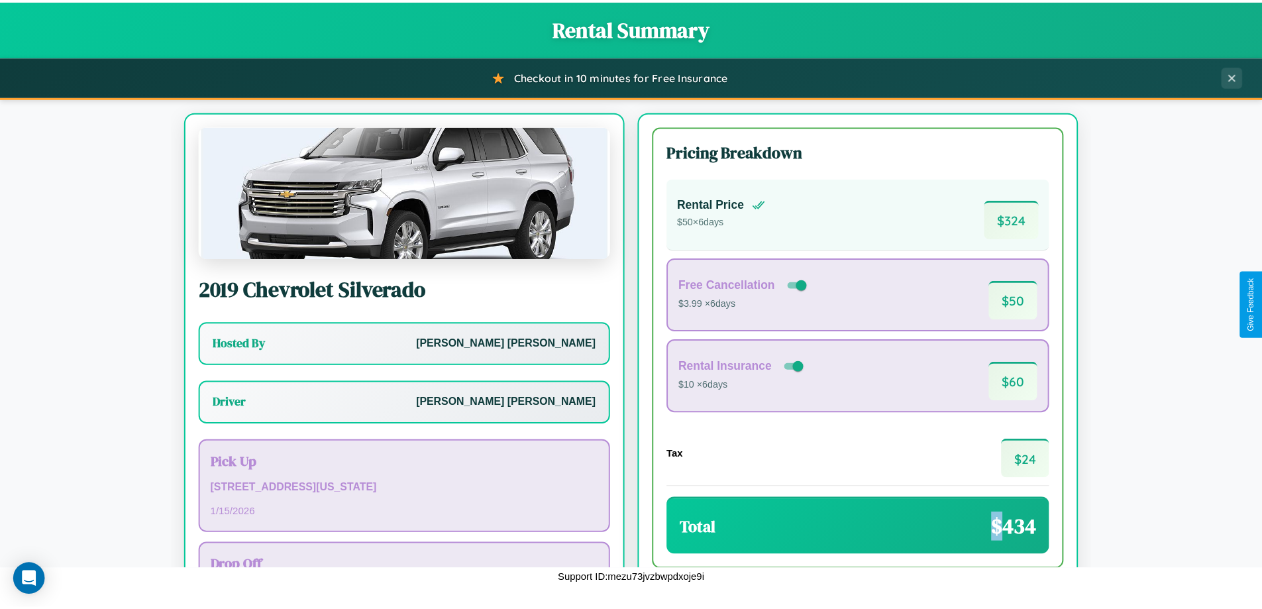
scroll to position [95, 0]
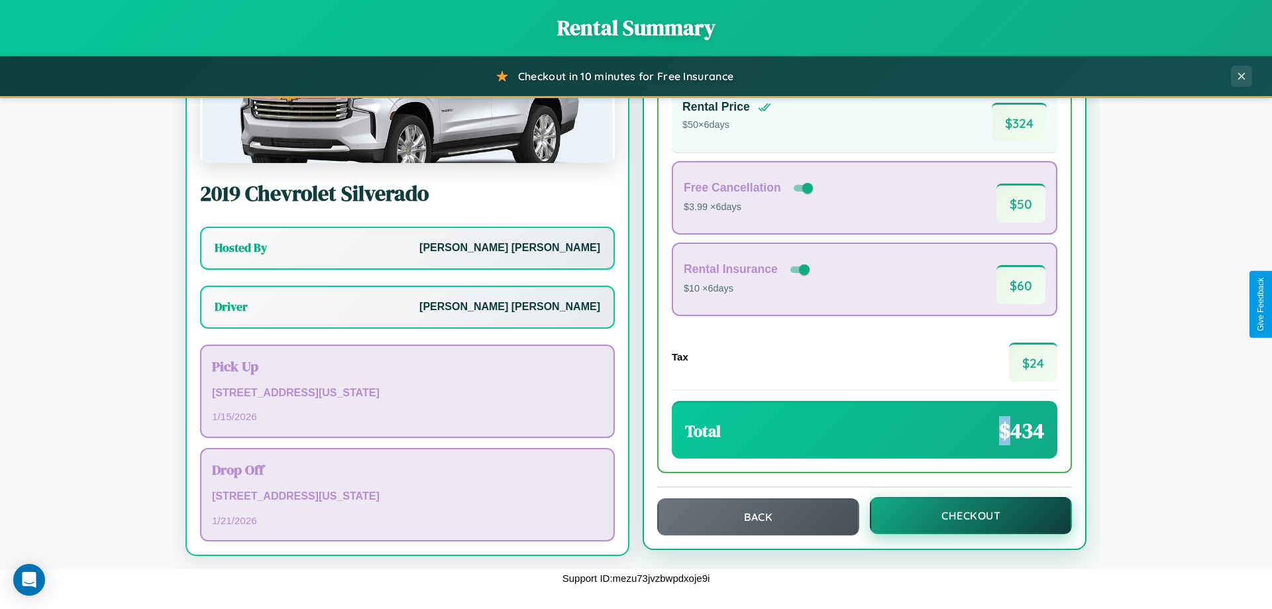
click at [962, 516] on button "Checkout" at bounding box center [971, 515] width 202 height 37
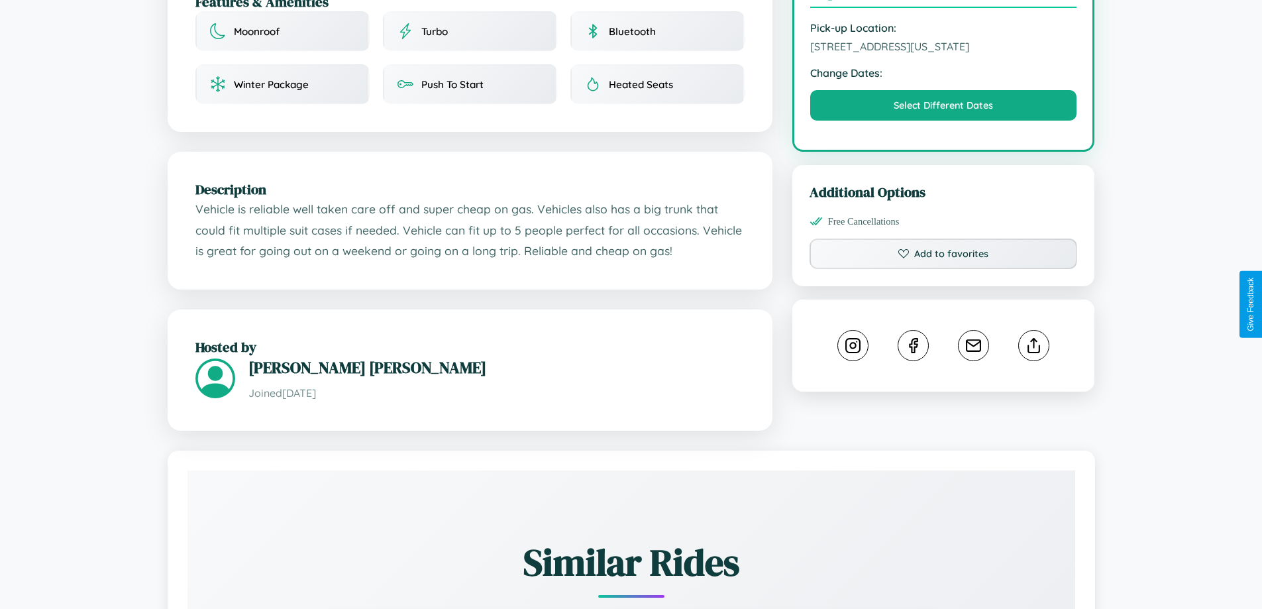
scroll to position [435, 0]
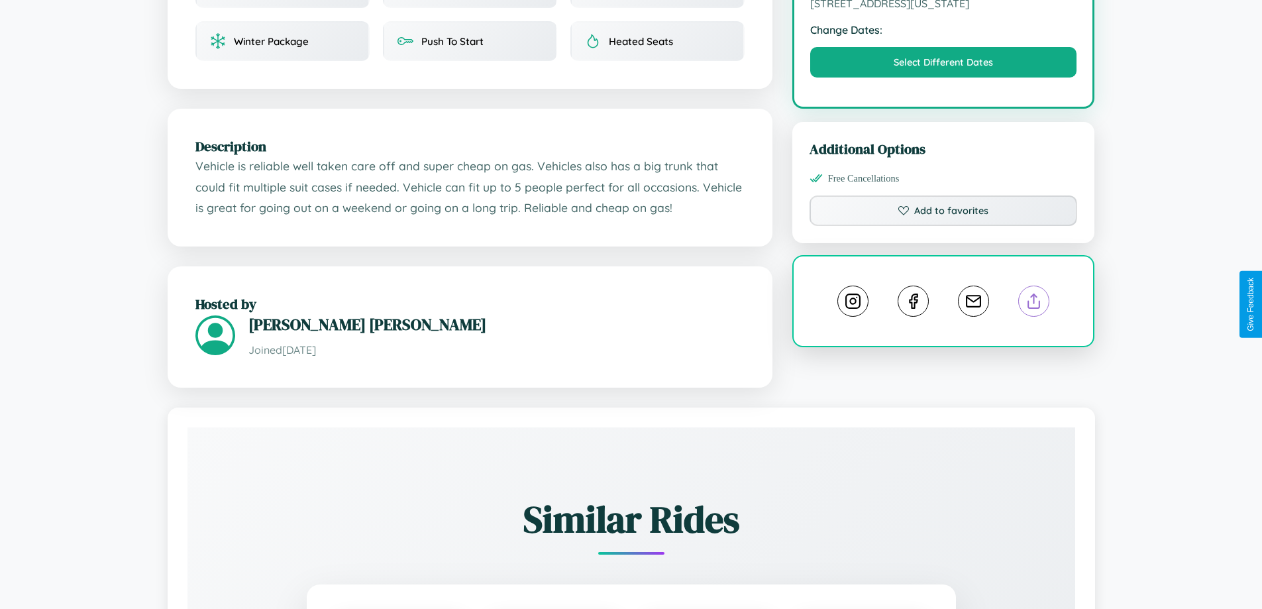
click at [1034, 303] on line at bounding box center [1034, 298] width 0 height 9
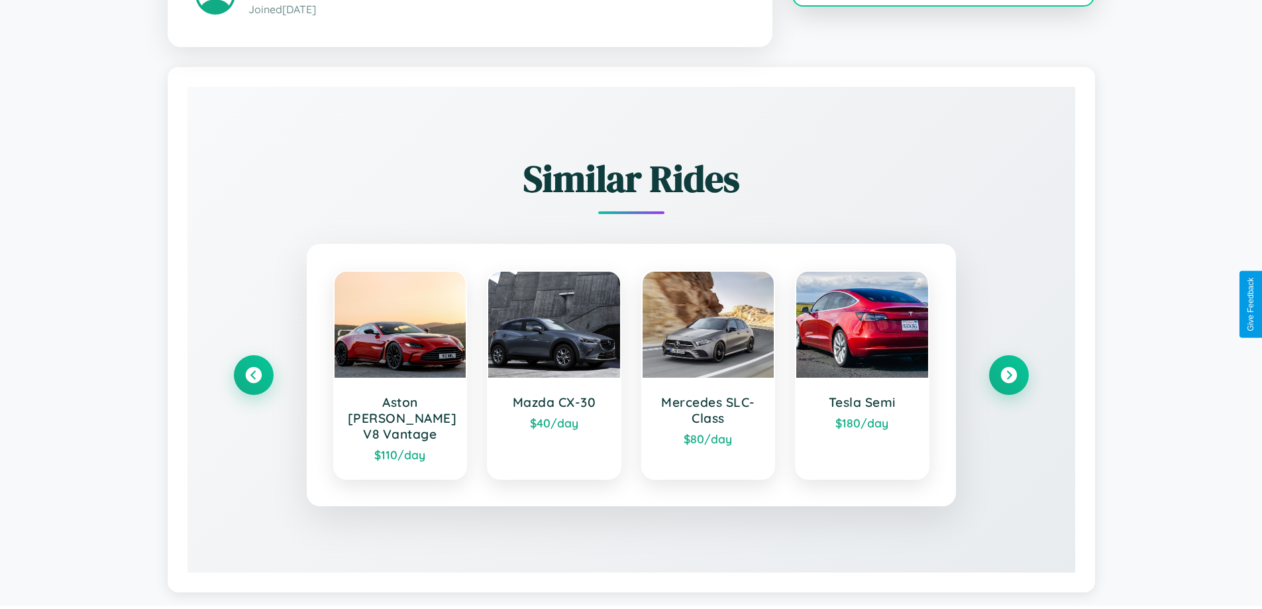
scroll to position [777, 0]
click at [1009, 368] on icon at bounding box center [1009, 374] width 18 height 18
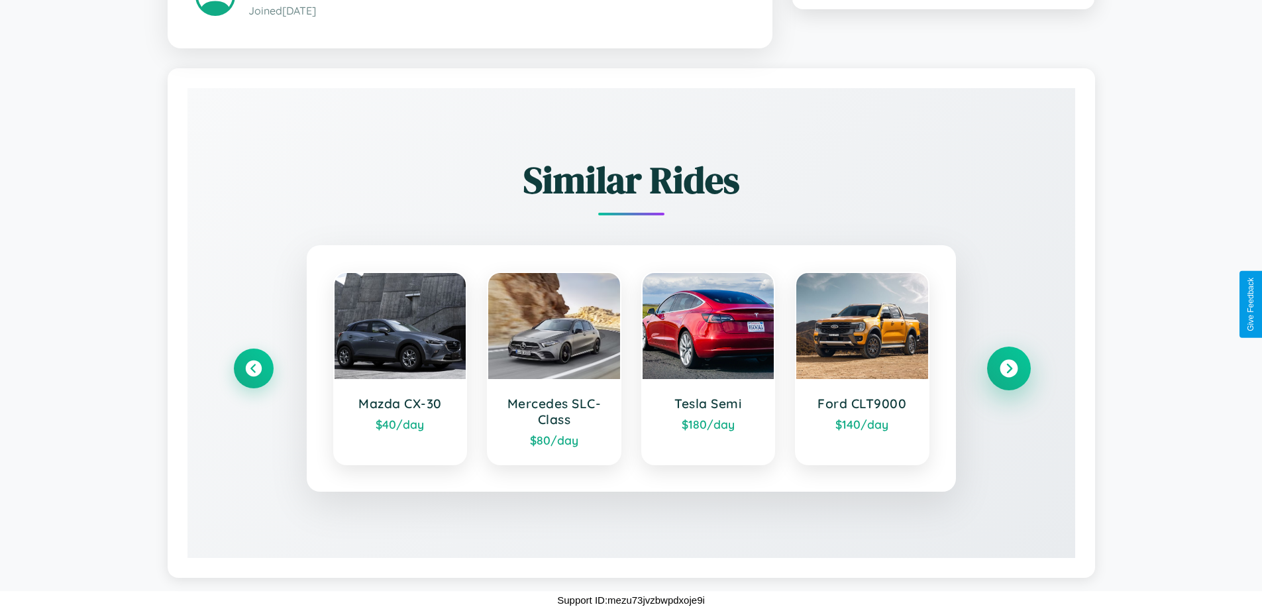
click at [1009, 368] on icon at bounding box center [1009, 368] width 18 height 18
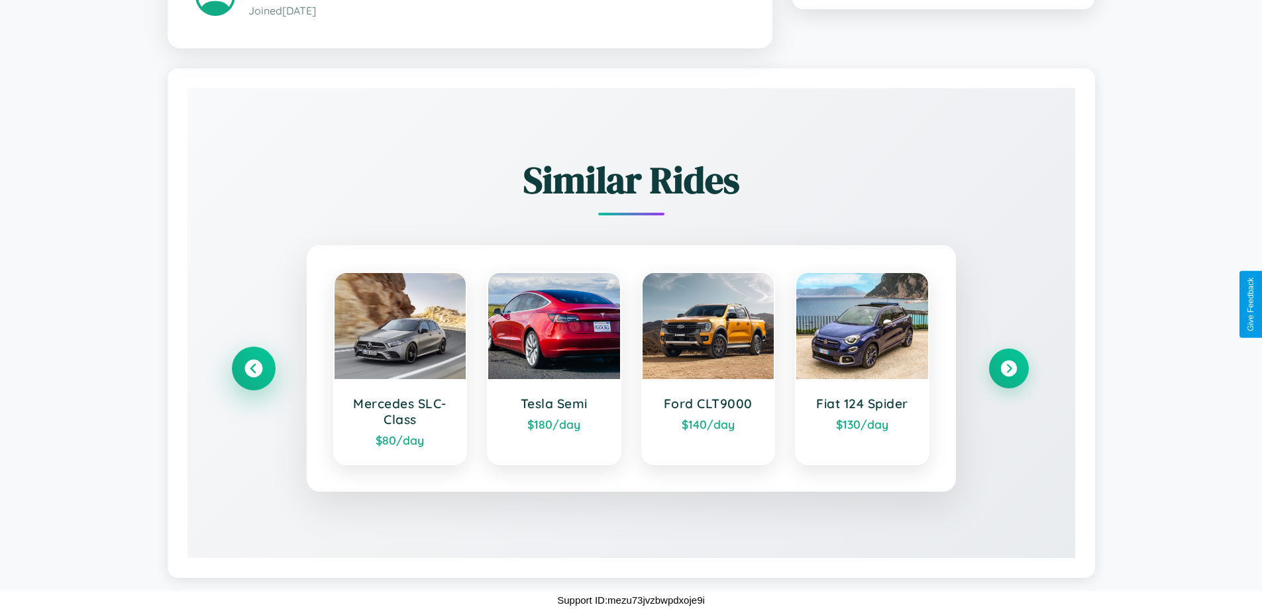
click at [253, 368] on icon at bounding box center [254, 368] width 18 height 18
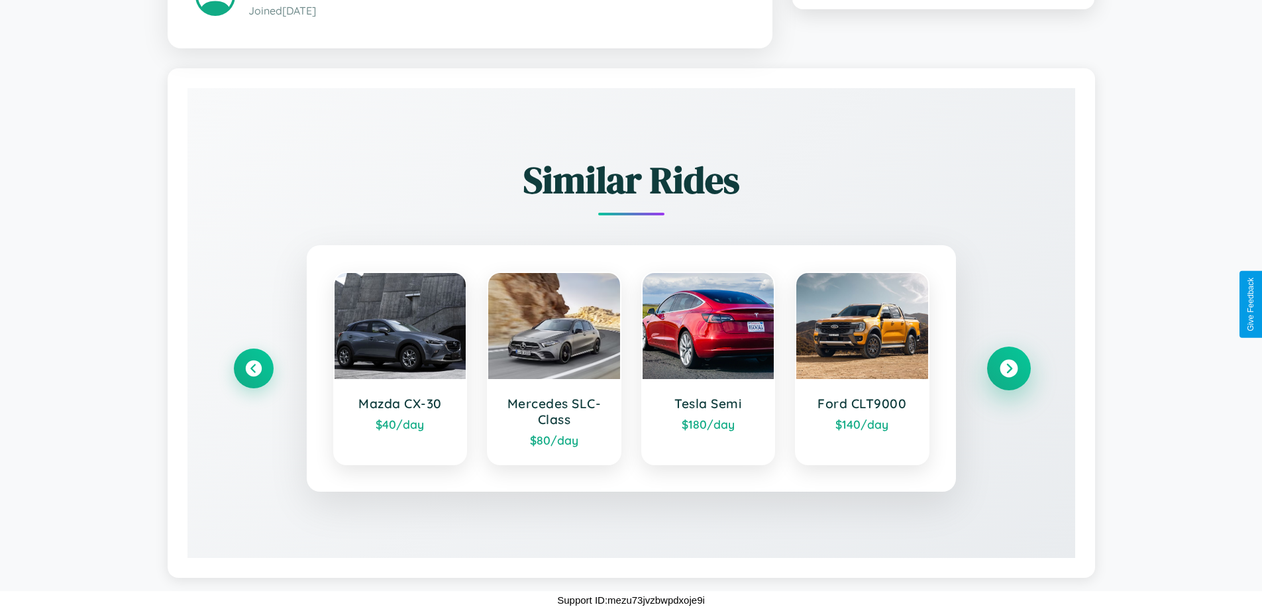
click at [1009, 368] on icon at bounding box center [1009, 368] width 18 height 18
